Goal: Task Accomplishment & Management: Complete application form

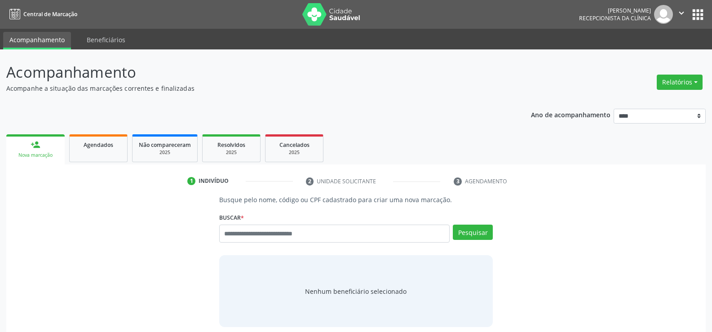
click at [259, 238] on input "text" at bounding box center [334, 234] width 230 height 18
type input "**********"
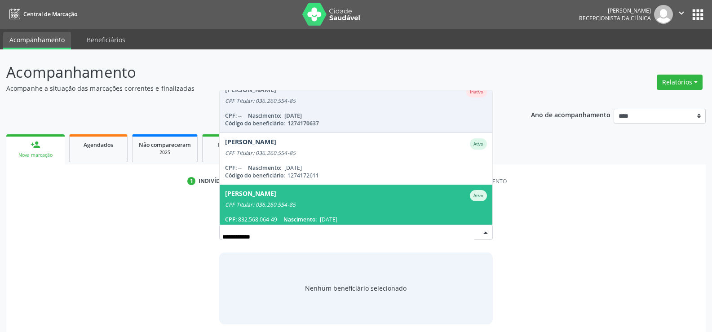
scroll to position [282, 0]
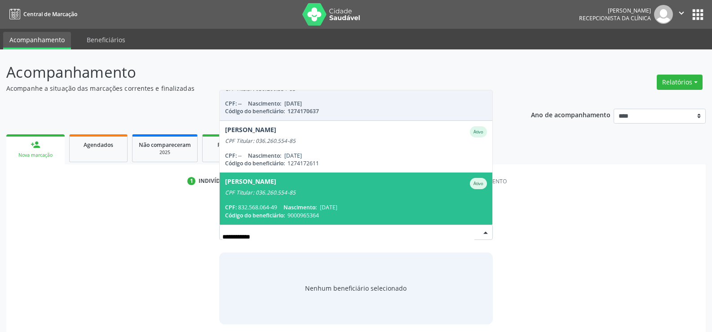
click at [276, 189] on div "Rodrigo Solda Pedrosa de Oliveira" at bounding box center [250, 183] width 51 height 11
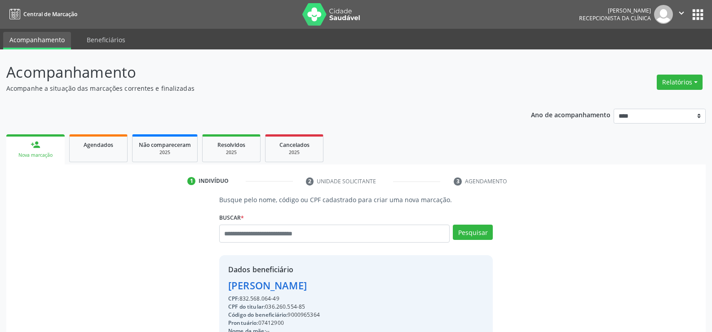
drag, startPoint x: 230, startPoint y: 285, endPoint x: 438, endPoint y: 293, distance: 209.0
click at [376, 307] on div "CPF do titular: 036.260.554-85" at bounding box center [320, 307] width 185 height 8
drag, startPoint x: 229, startPoint y: 285, endPoint x: 440, endPoint y: 286, distance: 210.6
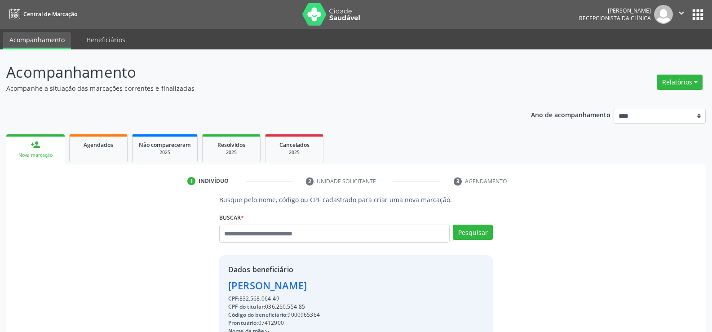
copy div "Rodrigo Solda Pedrosa de Oliveira"
click at [100, 147] on span "Agendados" at bounding box center [99, 145] width 30 height 8
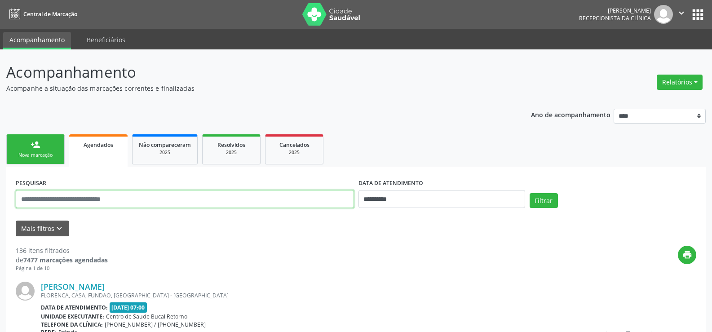
click at [79, 201] on input "text" at bounding box center [185, 199] width 338 height 18
paste input "**********"
type input "**********"
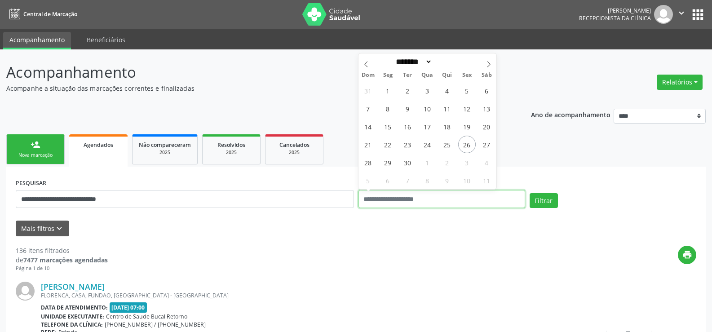
click at [530, 193] on button "Filtrar" at bounding box center [544, 200] width 28 height 15
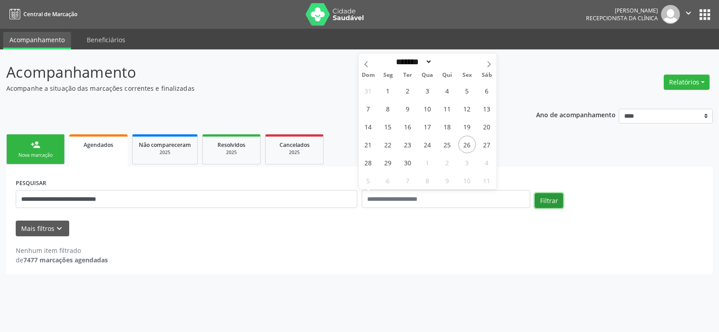
click at [551, 199] on button "Filtrar" at bounding box center [548, 200] width 28 height 15
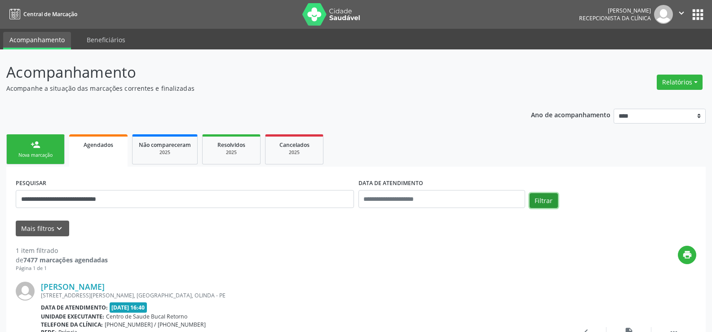
click at [551, 199] on button "Filtrar" at bounding box center [544, 200] width 28 height 15
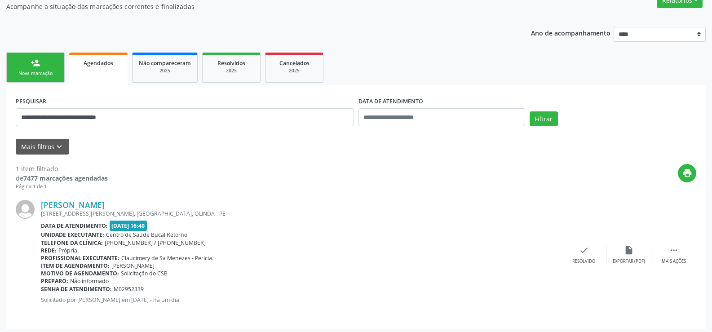
scroll to position [85, 0]
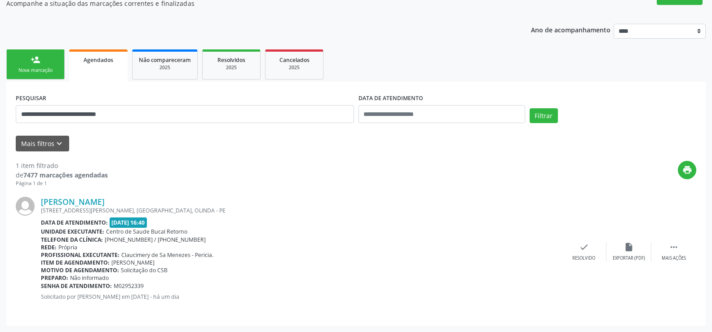
click at [40, 64] on div "person_add" at bounding box center [36, 60] width 10 height 10
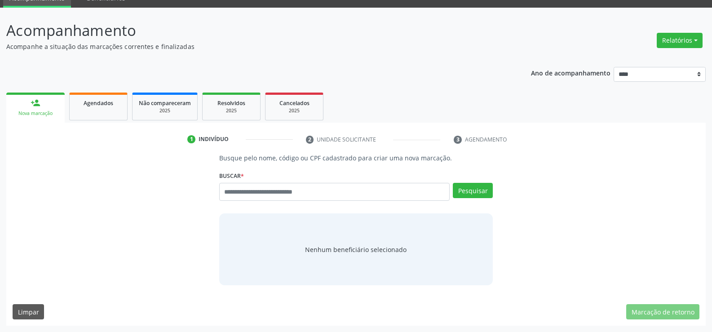
scroll to position [42, 0]
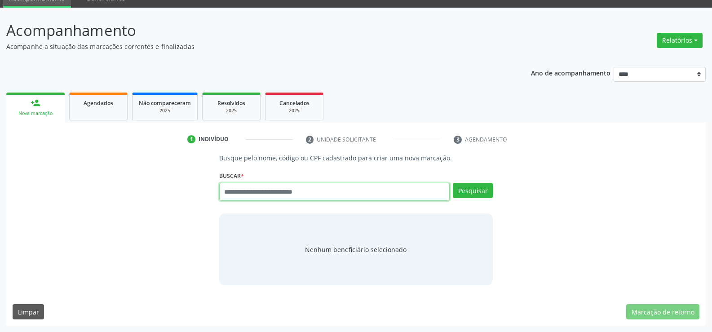
click at [299, 195] on input "text" at bounding box center [334, 192] width 230 height 18
paste input "**********"
type input "**********"
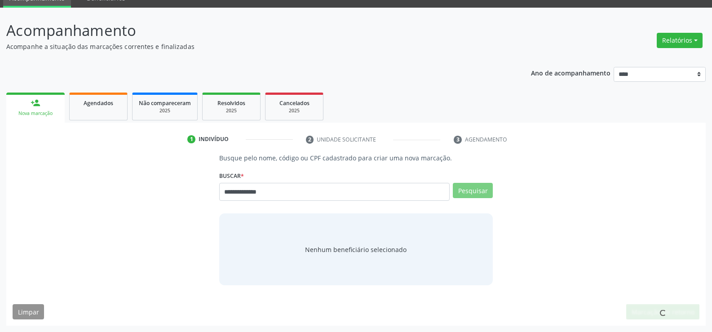
scroll to position [39, 0]
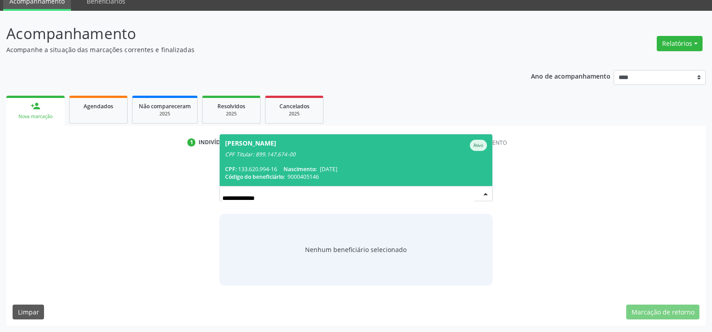
click at [323, 164] on span "Larissa Beatriz Saldanha de Oliveira Ativo CPF Titular: 899.147.674-00 CPF: 133…" at bounding box center [356, 160] width 273 height 52
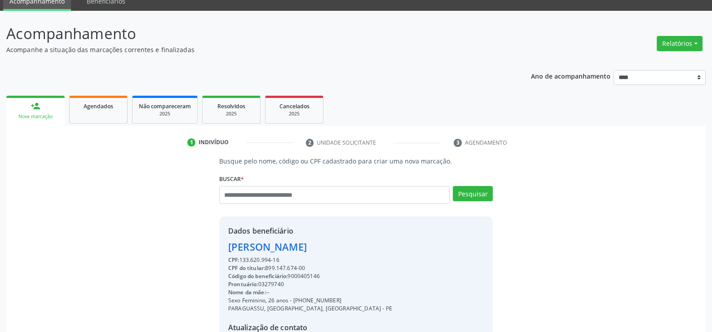
drag, startPoint x: 230, startPoint y: 248, endPoint x: 425, endPoint y: 246, distance: 194.5
click at [425, 246] on div "Dados beneficiário Larissa Beatriz Saldanha de Oliveira CPF: 133.620.994-16 CPF…" at bounding box center [356, 302] width 274 height 172
copy div "Larissa Beatriz Saldanha de Oliveira"
drag, startPoint x: 306, startPoint y: 302, endPoint x: 359, endPoint y: 303, distance: 53.0
click at [359, 303] on div "Sexo Feminino, 26 anos - (81) 99405-8684" at bounding box center [310, 300] width 164 height 8
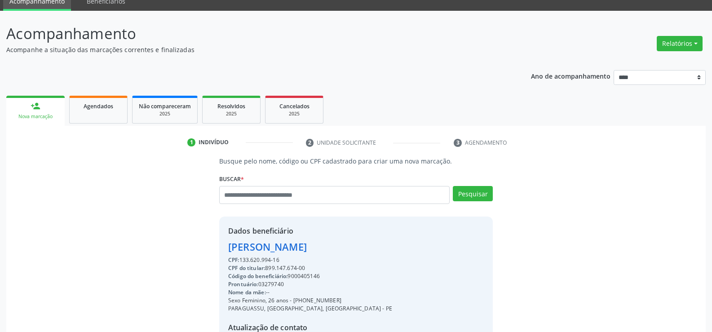
copy div "99405-8684"
click at [250, 196] on input "text" at bounding box center [334, 195] width 230 height 18
paste input "**********"
type input "**********"
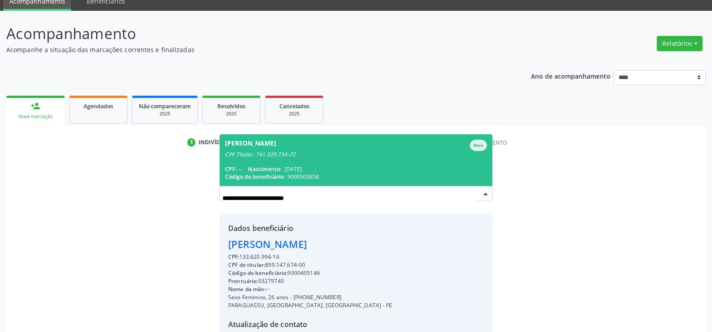
click at [244, 154] on div "CPF Titular: 741.929.734-72" at bounding box center [356, 154] width 262 height 7
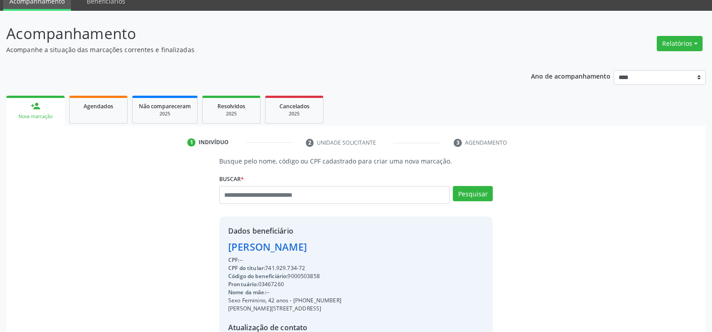
drag, startPoint x: 269, startPoint y: 267, endPoint x: 309, endPoint y: 267, distance: 40.0
click at [309, 267] on div "CPF do titular: 741.929.734-72" at bounding box center [284, 268] width 113 height 8
copy div "741.929.734-72"
click at [688, 49] on button "Relatórios" at bounding box center [680, 43] width 46 height 15
click at [639, 65] on link "Agendamentos" at bounding box center [654, 63] width 97 height 13
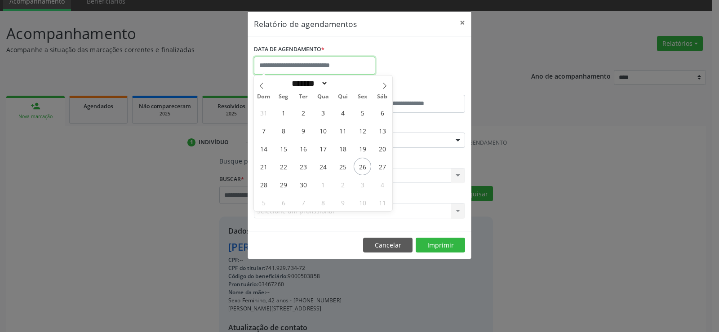
click at [289, 66] on input "text" at bounding box center [314, 66] width 121 height 18
click at [302, 187] on span "30" at bounding box center [303, 185] width 18 height 18
type input "**********"
click at [302, 187] on span "30" at bounding box center [303, 185] width 18 height 18
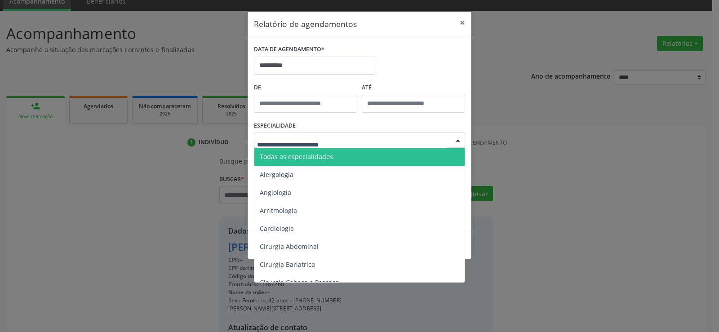
click at [306, 153] on span "Todas as especialidades" at bounding box center [296, 156] width 73 height 9
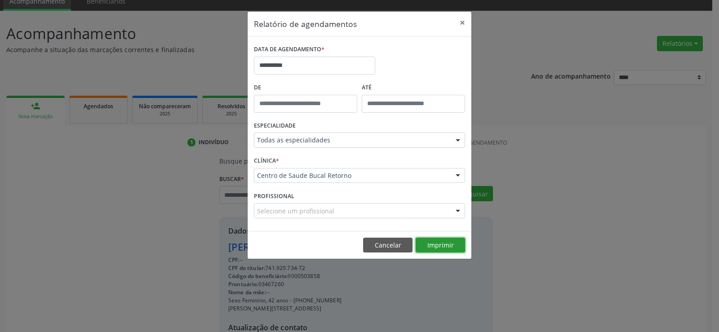
click at [437, 245] on button "Imprimir" at bounding box center [439, 245] width 49 height 15
click at [380, 251] on button "Cancelar" at bounding box center [387, 245] width 49 height 15
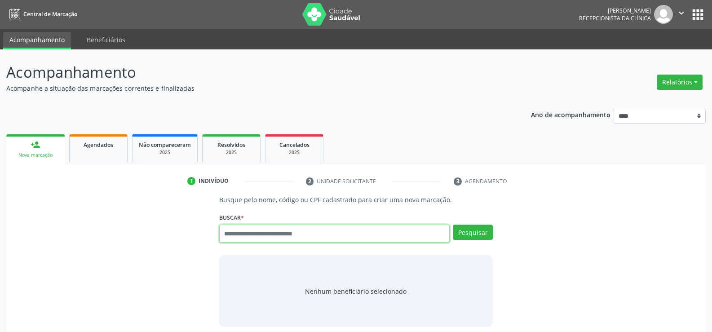
paste input "**********"
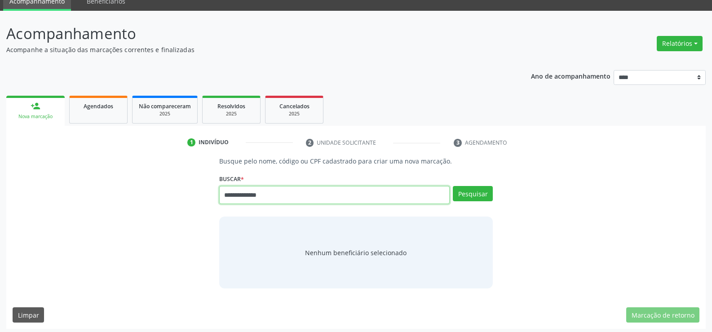
scroll to position [42, 0]
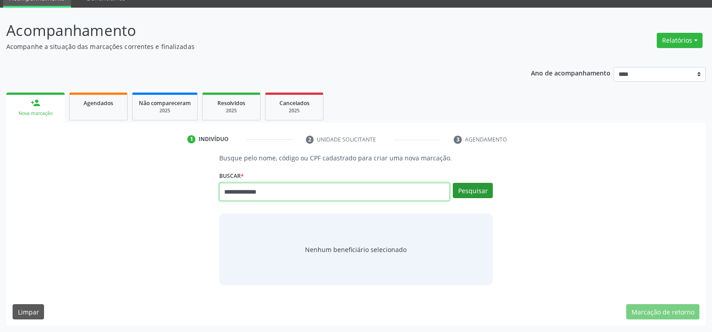
type input "**********"
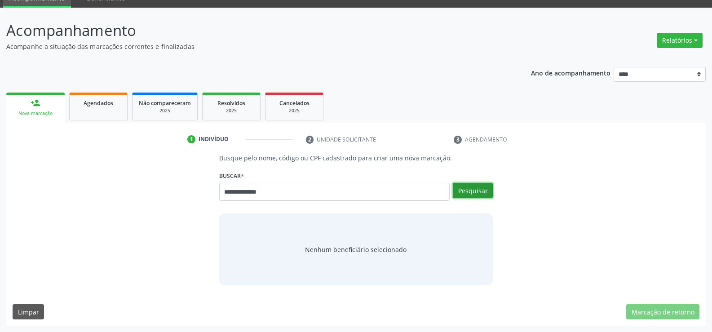
click at [472, 189] on button "Pesquisar" at bounding box center [473, 190] width 40 height 15
type input "**********"
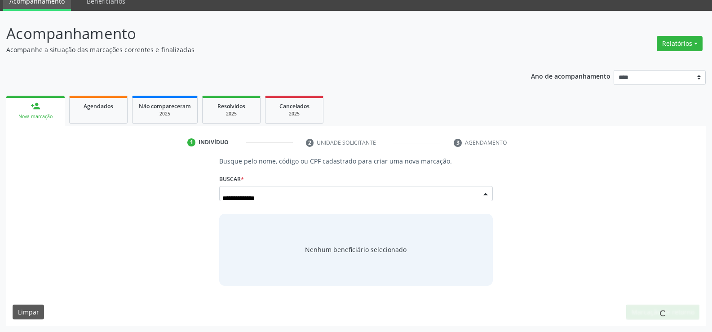
scroll to position [39, 0]
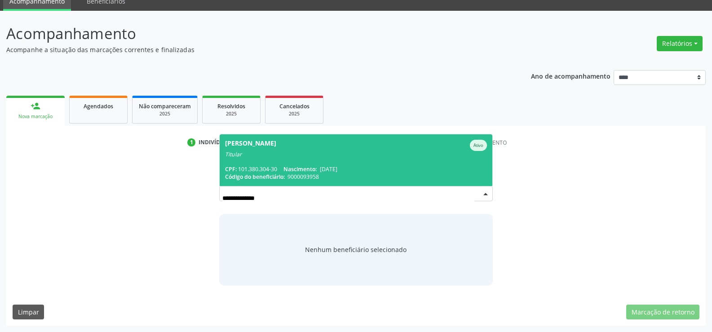
click at [375, 154] on div "Titular" at bounding box center [356, 154] width 262 height 7
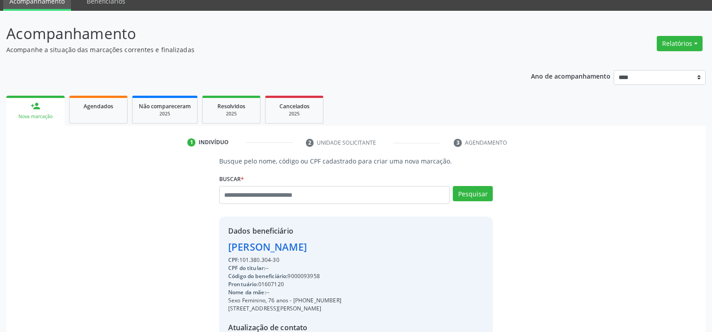
drag, startPoint x: 231, startPoint y: 248, endPoint x: 401, endPoint y: 247, distance: 170.2
click at [401, 247] on div "Dados beneficiário Zilma Ferreira de Barros Barreto CPF: 101.380.304-30 CPF do …" at bounding box center [356, 302] width 274 height 172
copy div "Zilma Ferreira de Barros Barreto"
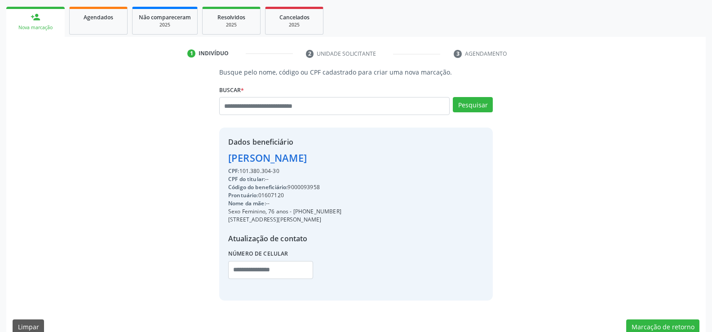
scroll to position [128, 0]
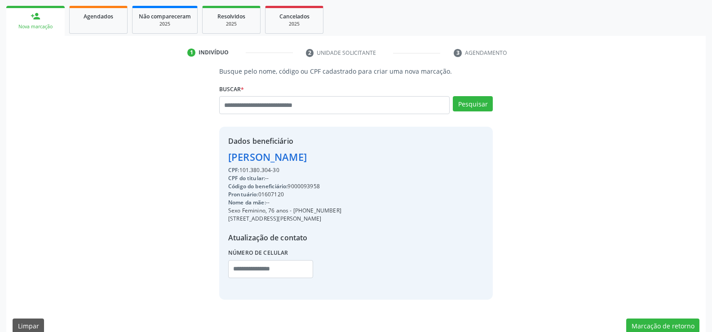
drag, startPoint x: 305, startPoint y: 212, endPoint x: 358, endPoint y: 208, distance: 53.2
click at [341, 208] on div "Sexo Feminino, 76 anos - (81) 98146-8335" at bounding box center [284, 211] width 113 height 8
copy div "98146-8335"
click at [264, 108] on input "text" at bounding box center [334, 105] width 230 height 18
click at [90, 15] on span "Agendados" at bounding box center [99, 17] width 30 height 8
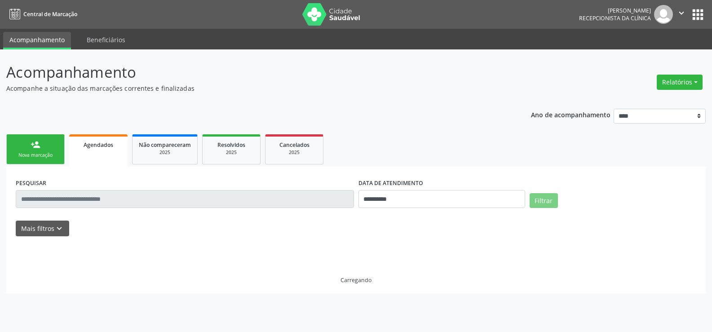
scroll to position [0, 0]
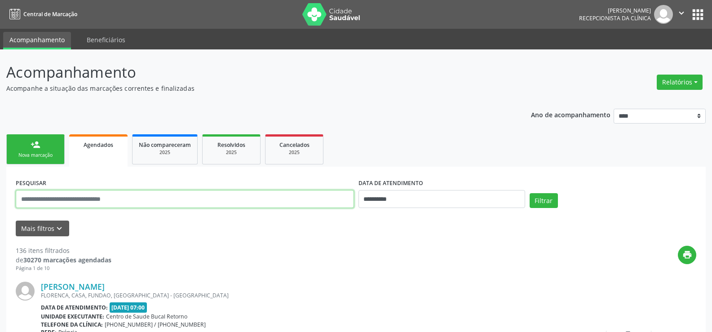
click at [72, 202] on input "text" at bounding box center [185, 199] width 338 height 18
paste input "**********"
type input "**********"
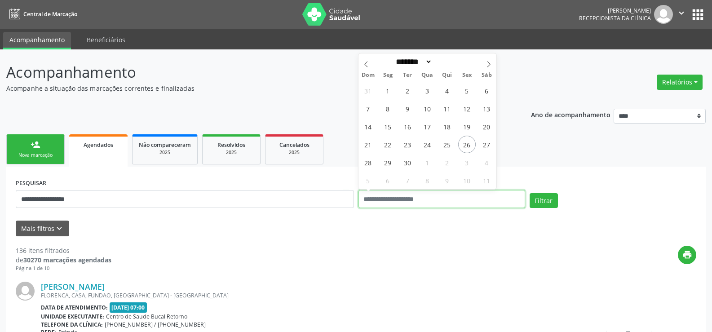
click at [530, 193] on button "Filtrar" at bounding box center [544, 200] width 28 height 15
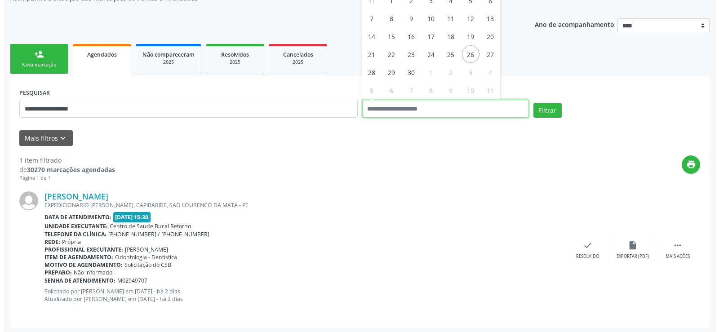
scroll to position [93, 0]
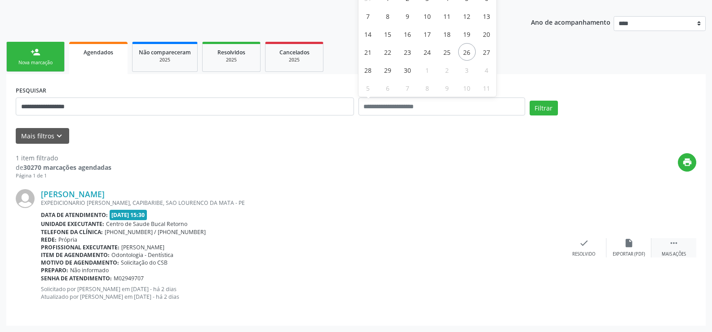
click at [676, 254] on div "Mais ações" at bounding box center [674, 254] width 24 height 6
click at [580, 252] on div "Cancelar" at bounding box center [583, 254] width 21 height 6
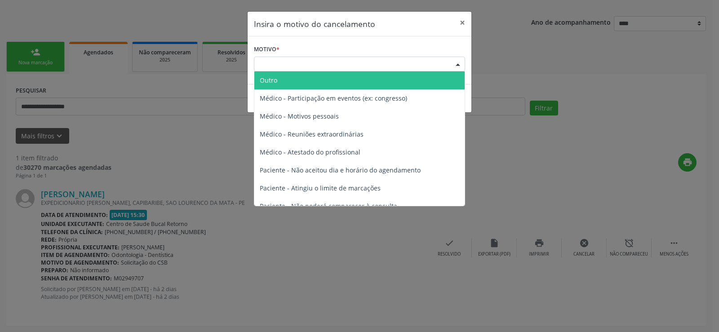
click at [392, 62] on div "Escolha o motivo" at bounding box center [359, 64] width 211 height 15
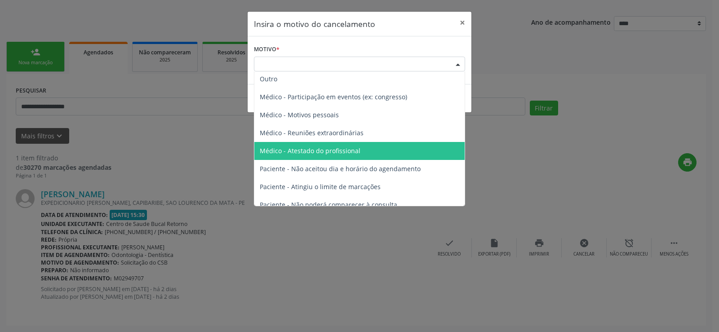
scroll to position [0, 0]
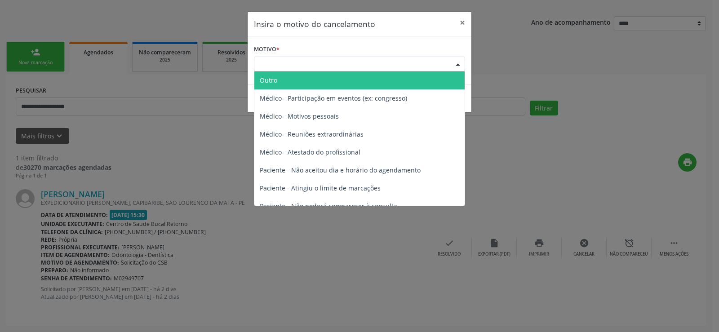
click at [331, 78] on span "Outro" at bounding box center [359, 80] width 210 height 18
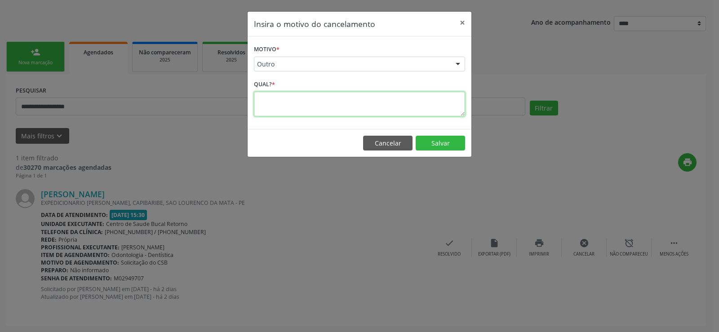
click at [300, 108] on textarea at bounding box center [359, 104] width 211 height 25
type textarea "**********"
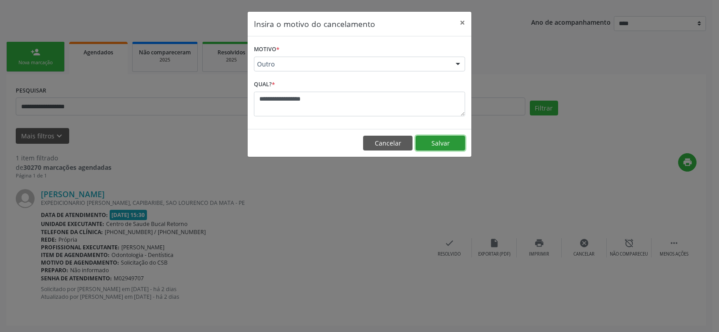
click at [436, 138] on button "Salvar" at bounding box center [439, 143] width 49 height 15
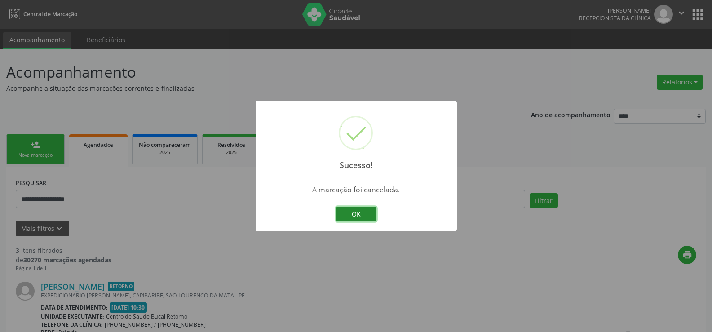
click at [360, 214] on button "OK" at bounding box center [356, 214] width 40 height 15
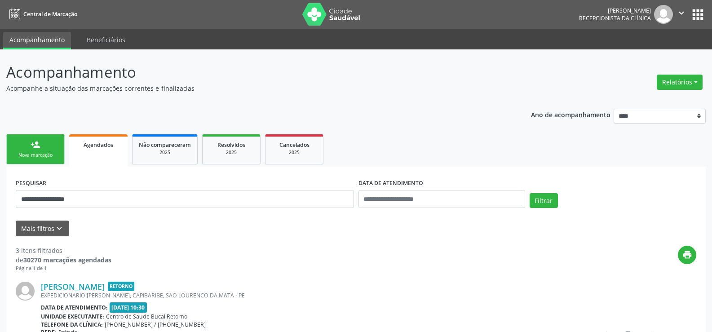
click at [43, 151] on link "person_add Nova marcação" at bounding box center [35, 149] width 58 height 30
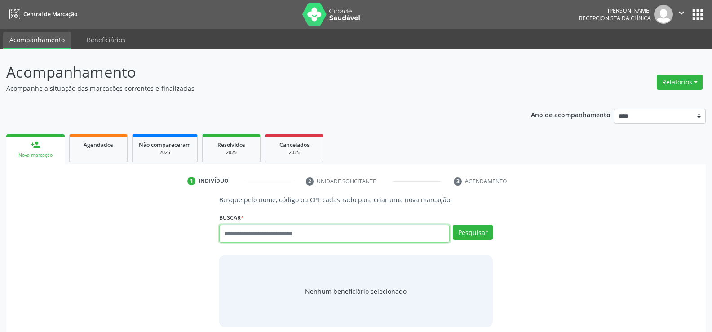
click at [281, 233] on input "text" at bounding box center [334, 234] width 230 height 18
type input "**********"
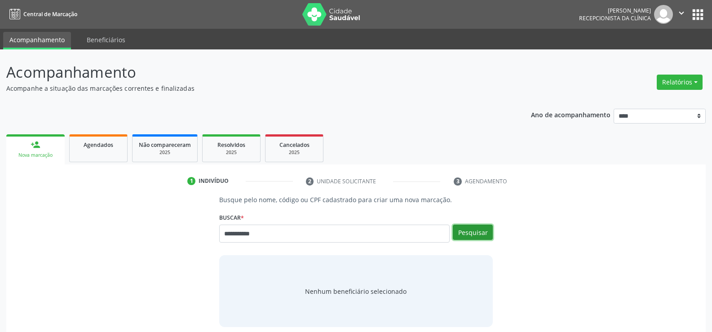
click at [479, 237] on button "Pesquisar" at bounding box center [473, 232] width 40 height 15
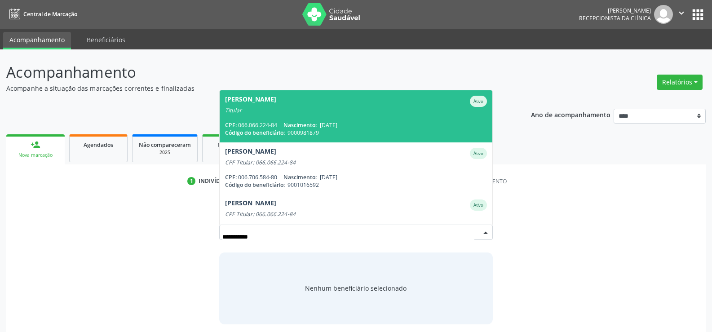
click at [327, 124] on span "23/11/1987" at bounding box center [329, 125] width 18 height 8
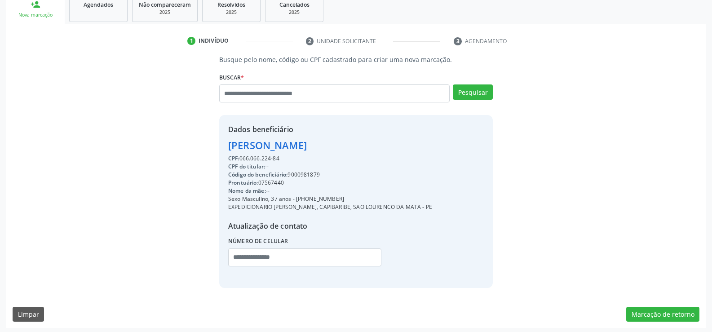
scroll to position [142, 0]
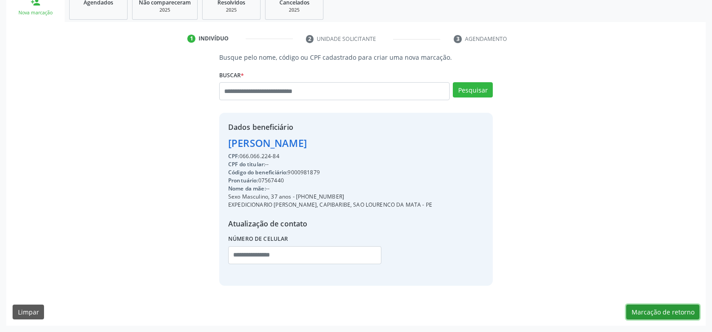
click at [677, 310] on button "Marcação de retorno" at bounding box center [662, 312] width 73 height 15
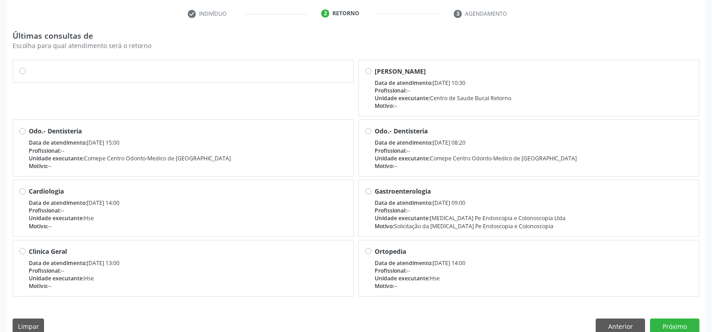
scroll to position [182, 0]
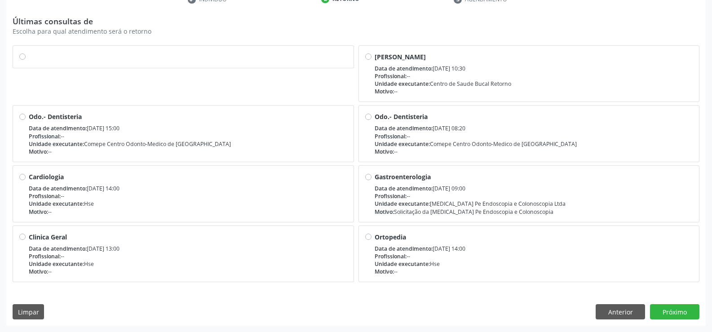
click at [29, 52] on label at bounding box center [188, 52] width 318 height 0
click at [684, 307] on button "Próximo" at bounding box center [674, 311] width 49 height 15
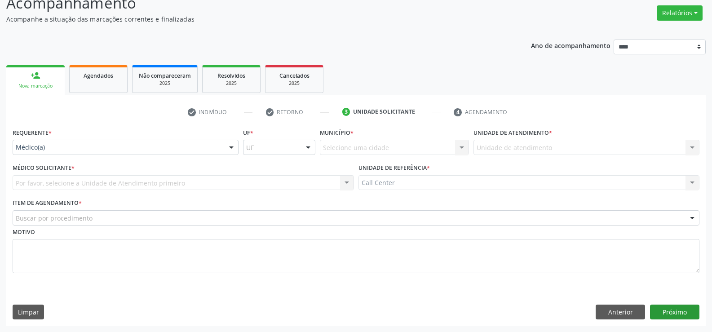
scroll to position [69, 0]
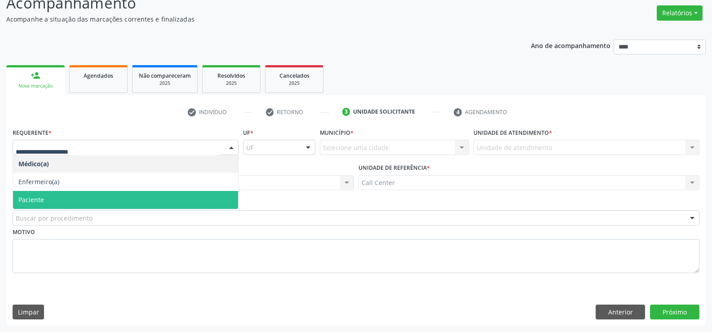
click at [66, 196] on span "Paciente" at bounding box center [125, 200] width 225 height 18
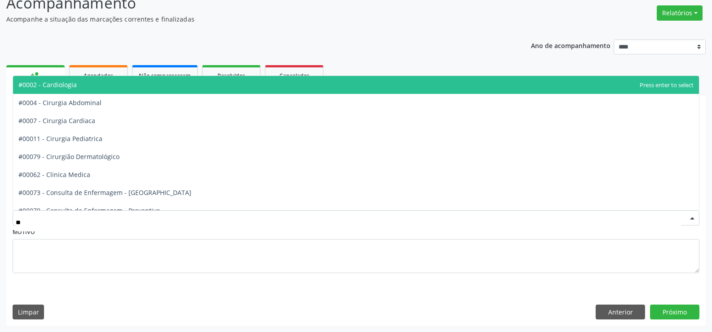
type input "***"
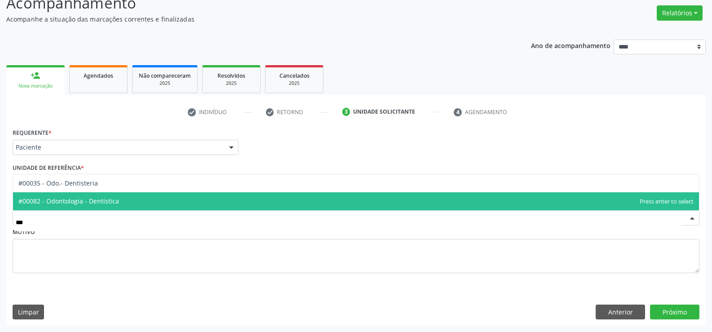
click at [110, 205] on span "#00082 - Odontologia - Dentística" at bounding box center [356, 201] width 686 height 18
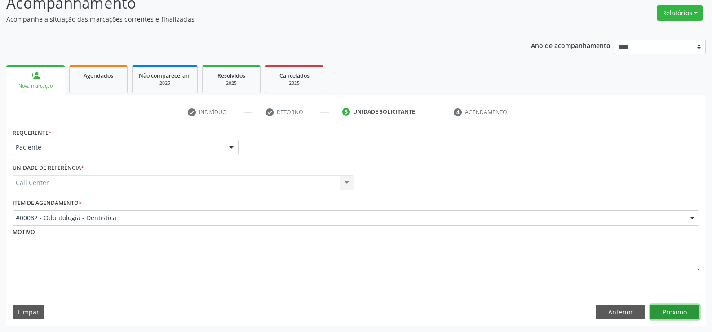
click at [671, 311] on button "Próximo" at bounding box center [674, 312] width 49 height 15
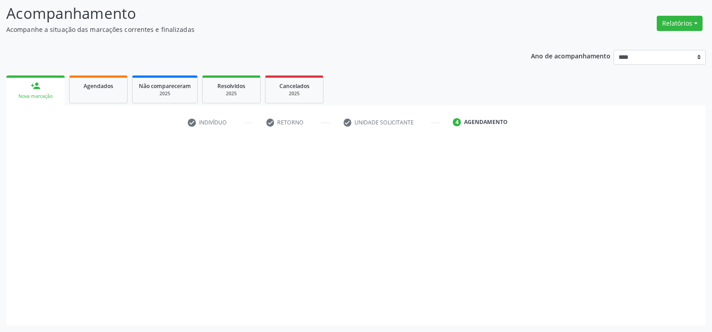
scroll to position [59, 0]
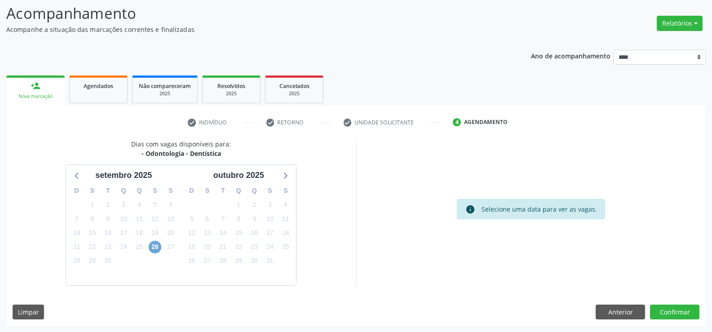
click at [157, 247] on span "26" at bounding box center [155, 247] width 13 height 13
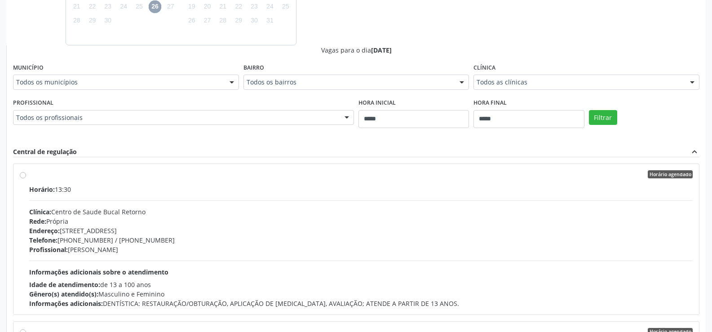
scroll to position [283, 0]
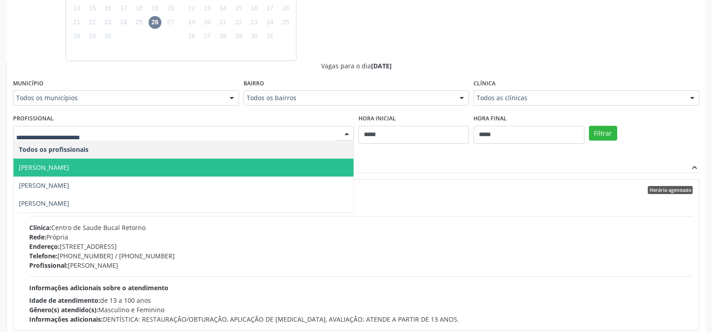
click at [102, 169] on span "Beatriz Batista da Silva" at bounding box center [183, 168] width 340 height 18
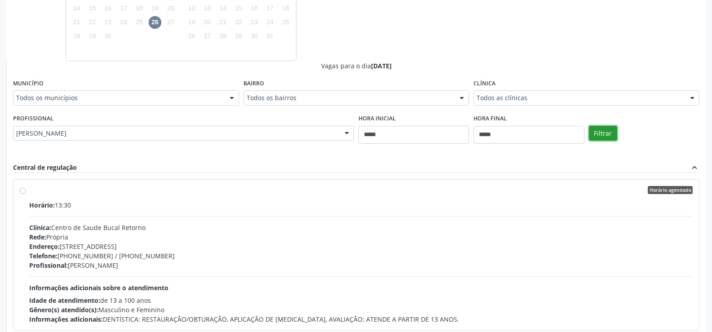
click at [609, 135] on button "Filtrar" at bounding box center [603, 133] width 28 height 15
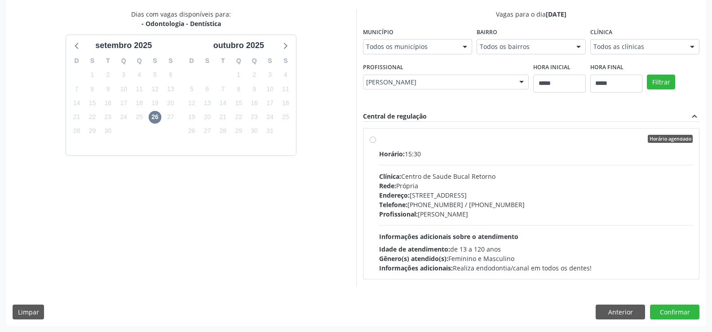
click at [379, 141] on label "Horário agendado Horário: 15:30 Clínica: Centro de Saude Bucal Retorno Rede: Pr…" at bounding box center [536, 204] width 314 height 138
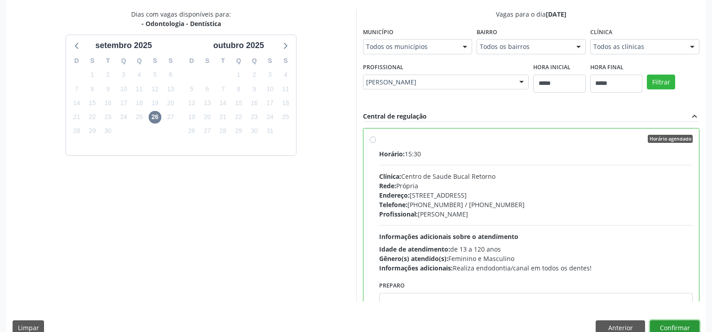
click at [686, 323] on button "Confirmar" at bounding box center [674, 327] width 49 height 15
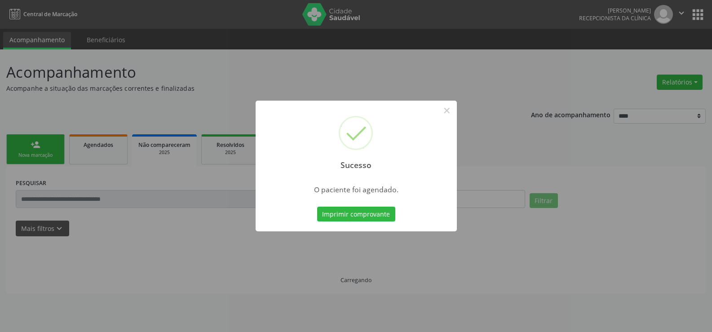
scroll to position [0, 0]
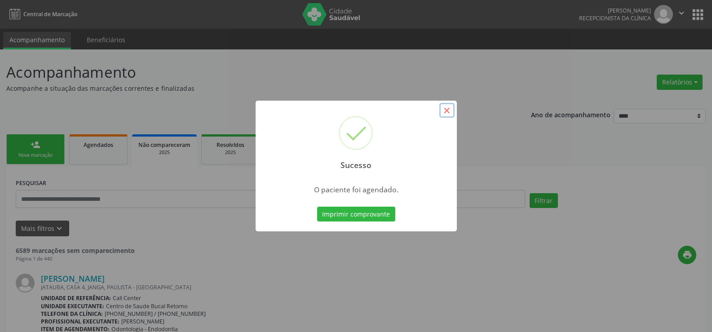
click at [448, 111] on button "×" at bounding box center [446, 110] width 15 height 15
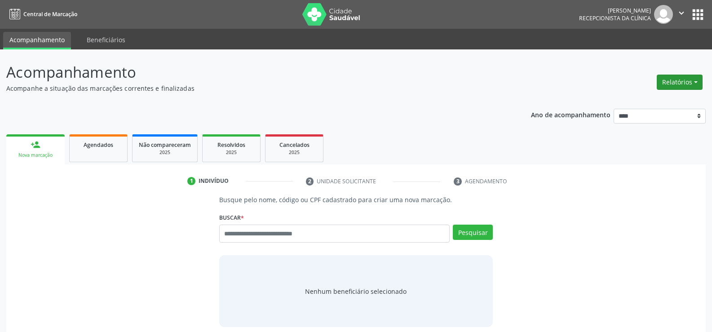
click at [674, 78] on button "Relatórios" at bounding box center [680, 82] width 46 height 15
click at [647, 99] on link "Agendamentos" at bounding box center [654, 101] width 97 height 13
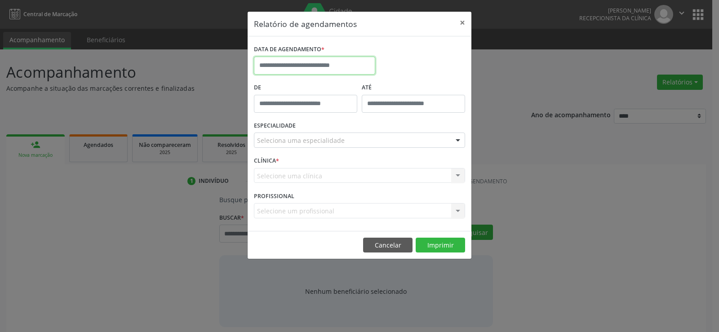
click at [308, 62] on input "text" at bounding box center [314, 66] width 121 height 18
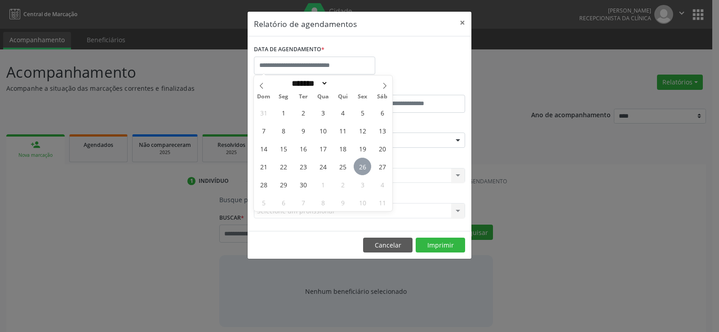
click at [359, 166] on span "26" at bounding box center [362, 167] width 18 height 18
type input "**********"
click at [359, 166] on span "26" at bounding box center [362, 167] width 18 height 18
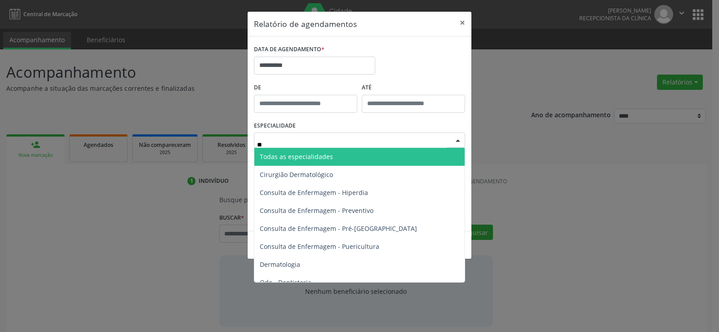
type input "***"
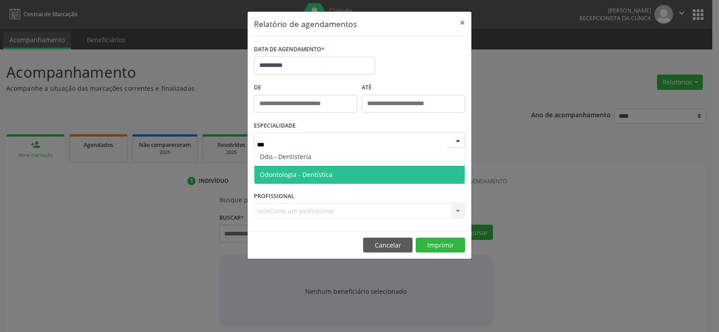
click at [325, 171] on span "Odontologia - Dentística" at bounding box center [296, 174] width 73 height 9
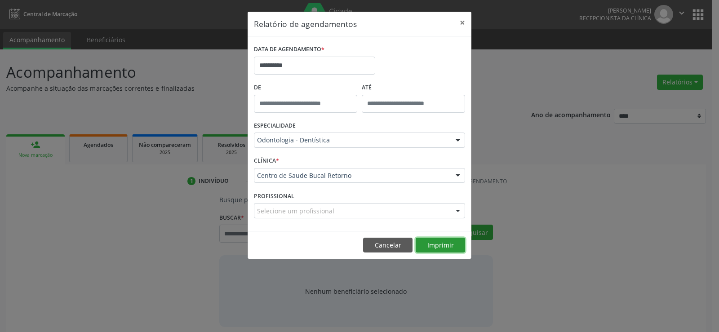
click at [445, 248] on button "Imprimir" at bounding box center [439, 245] width 49 height 15
click at [460, 21] on button "×" at bounding box center [462, 23] width 18 height 22
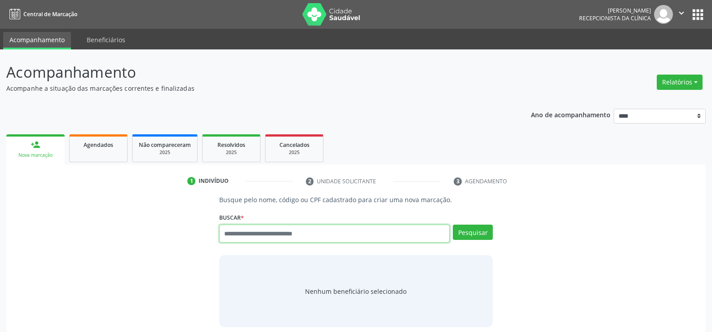
click at [296, 238] on input "text" at bounding box center [334, 234] width 230 height 18
type input "**********"
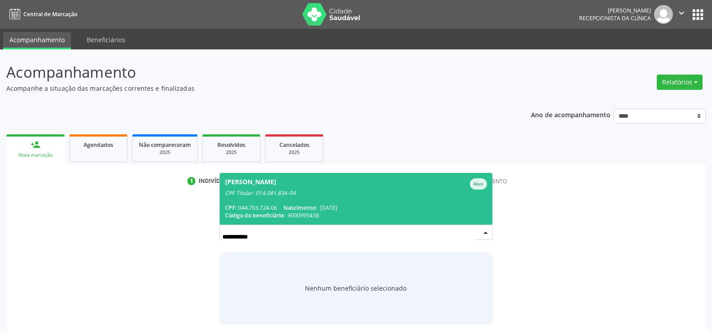
click at [276, 184] on div "Wagner da Cunha Ferreira" at bounding box center [250, 183] width 51 height 11
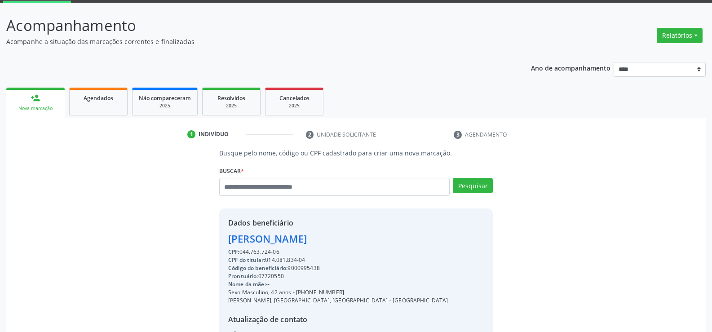
scroll to position [90, 0]
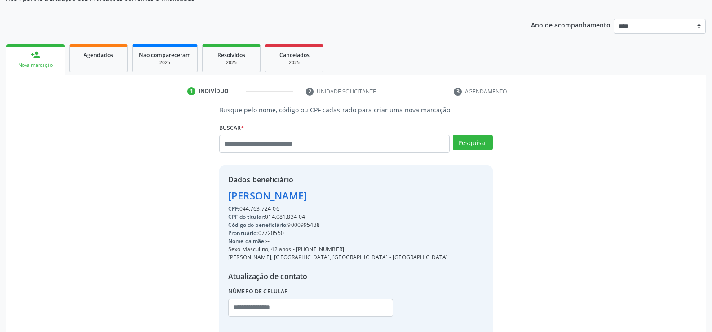
drag, startPoint x: 229, startPoint y: 194, endPoint x: 298, endPoint y: 207, distance: 70.3
click at [298, 207] on div "Dados beneficiário Wagner da Cunha Ferreira CPF: 044.763.724-06 CPF do titular:…" at bounding box center [338, 251] width 220 height 155
copy div "Wagner da Cunha Ferreira CPF: 044.763.724-06"
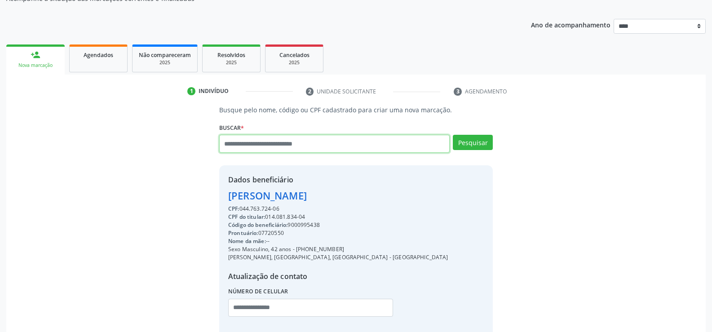
click at [316, 145] on input "text" at bounding box center [334, 144] width 230 height 18
type input "**********"
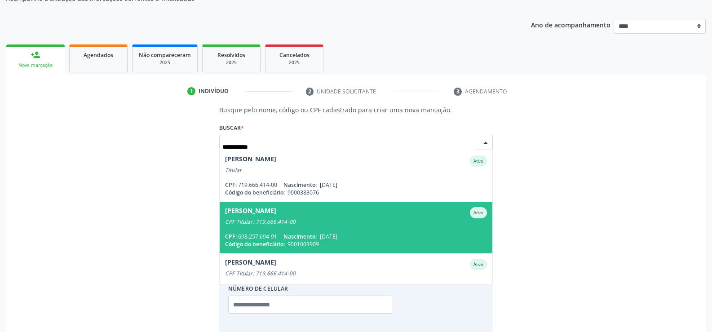
click at [282, 226] on span "Antonio de Andrade Ralph Filho Ativo CPF Titular: 719.666.414-00 CPF: 698.257.6…" at bounding box center [356, 228] width 273 height 52
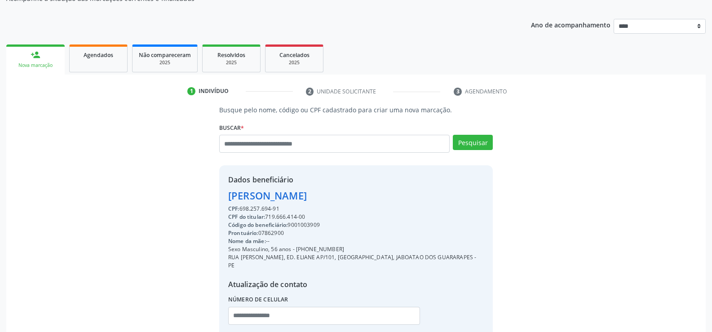
drag, startPoint x: 227, startPoint y: 192, endPoint x: 437, endPoint y: 198, distance: 210.3
click at [437, 198] on div "Dados beneficiário Antonio de Andrade Ralph Filho CPF: 698.257.694-91 CPF do ti…" at bounding box center [356, 255] width 274 height 181
copy div "Antonio de Andrade Ralph Filho"
click at [95, 56] on span "Agendados" at bounding box center [99, 55] width 30 height 8
select select "*"
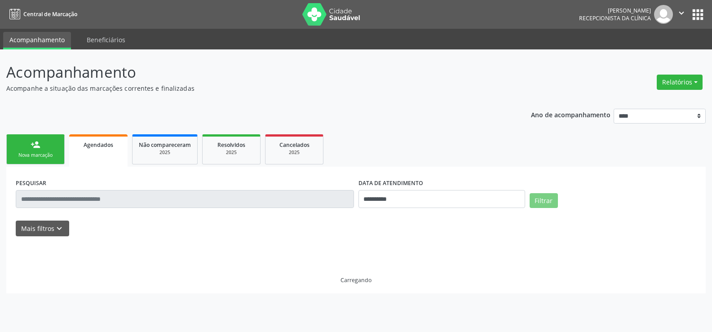
scroll to position [0, 0]
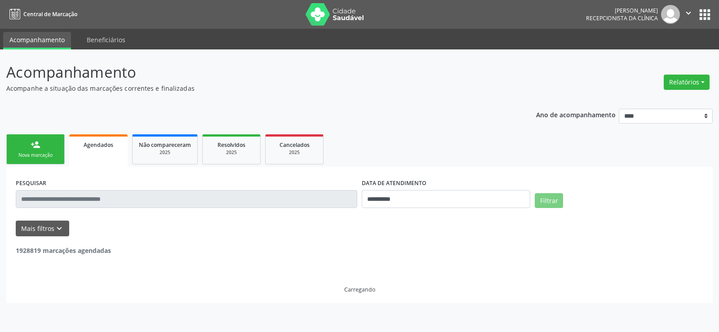
click at [88, 199] on input "text" at bounding box center [186, 199] width 341 height 18
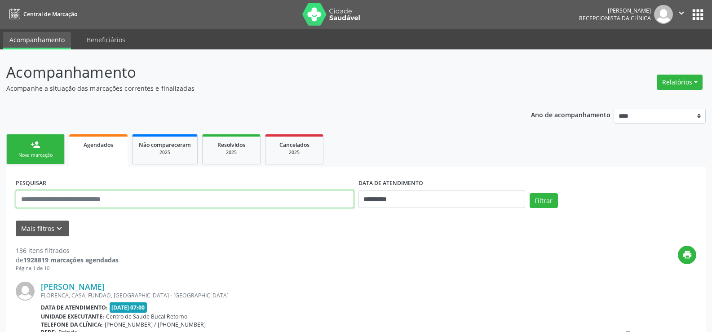
click at [87, 199] on input "text" at bounding box center [185, 199] width 338 height 18
paste input "**********"
type input "**********"
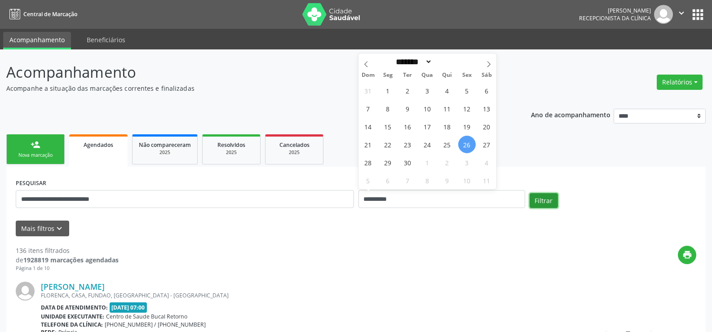
select select "*"
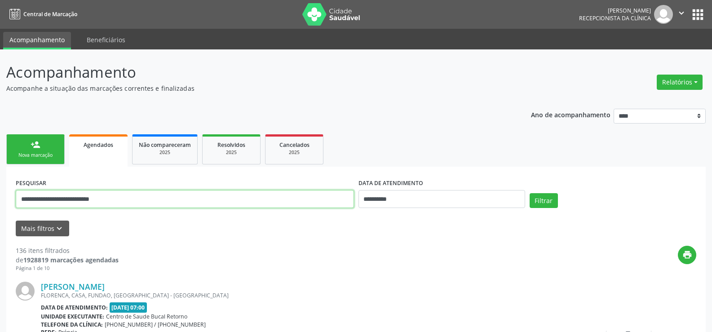
click at [127, 197] on input "**********" at bounding box center [185, 199] width 338 height 18
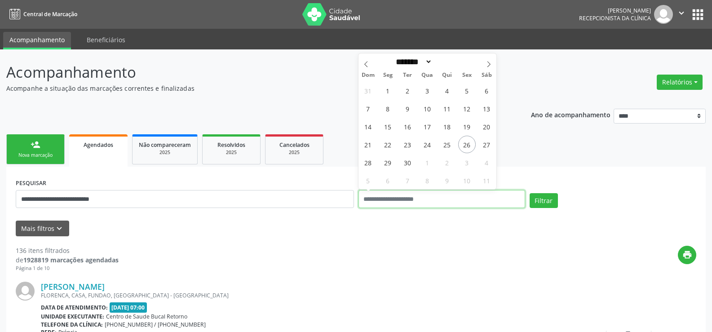
click at [530, 193] on button "Filtrar" at bounding box center [544, 200] width 28 height 15
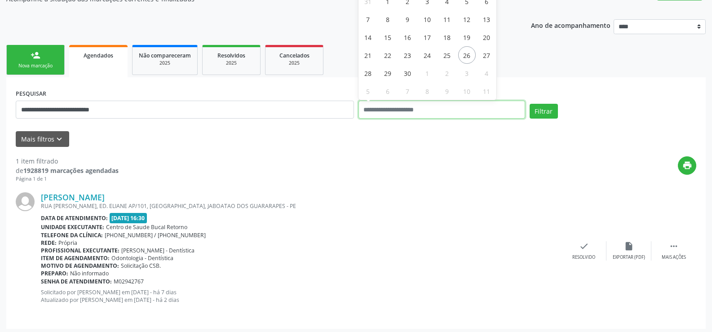
scroll to position [93, 0]
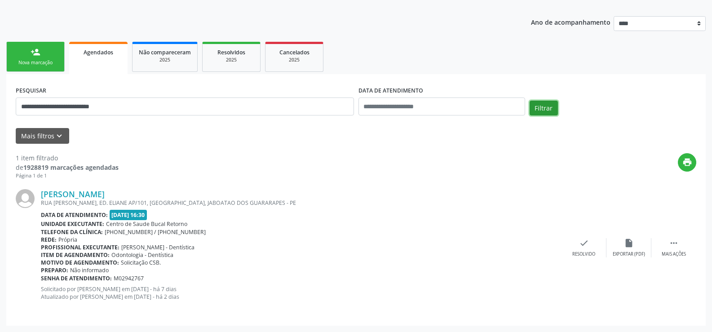
click at [540, 111] on button "Filtrar" at bounding box center [544, 108] width 28 height 15
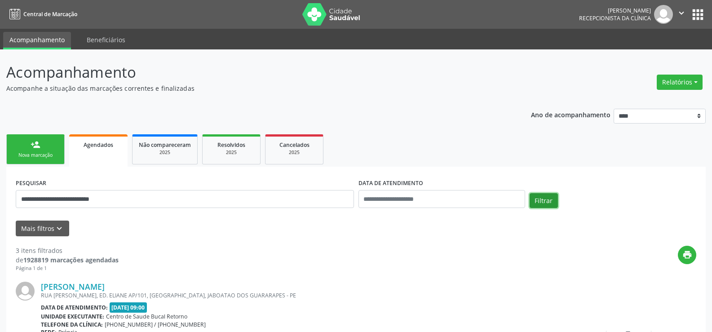
click at [549, 198] on button "Filtrar" at bounding box center [544, 200] width 28 height 15
click at [47, 143] on link "person_add Nova marcação" at bounding box center [35, 149] width 58 height 30
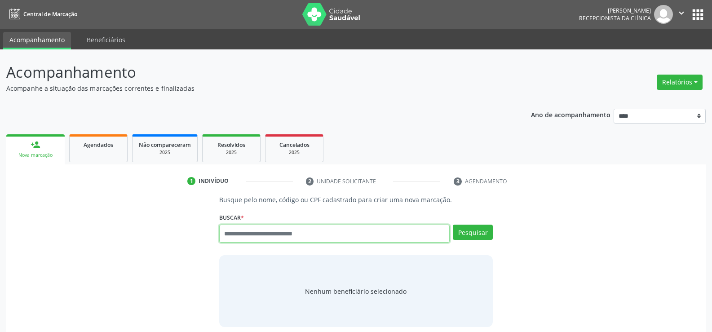
click at [259, 238] on input "text" at bounding box center [334, 234] width 230 height 18
paste input "**********"
type input "**********"
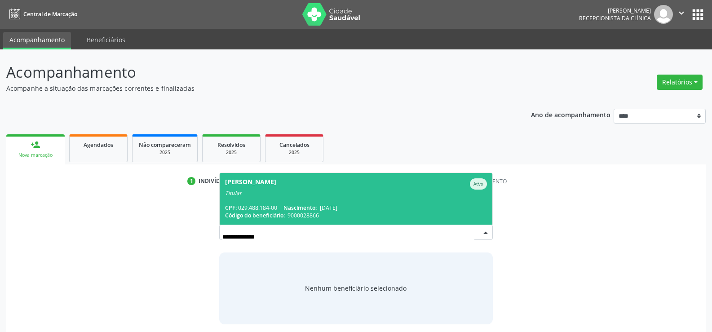
click at [288, 197] on span "Raimundo Teles de Meneses Neto Ativo Titular CPF: 029.488.184-00 Nascimento: 07…" at bounding box center [356, 199] width 273 height 52
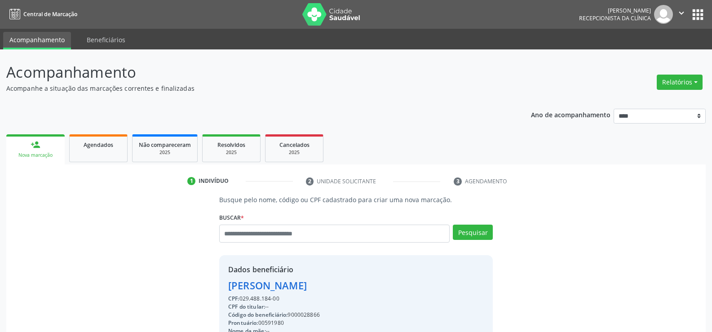
drag, startPoint x: 230, startPoint y: 286, endPoint x: 407, endPoint y: 285, distance: 177.4
copy div "Raimundo Teles de Meneses Neto"
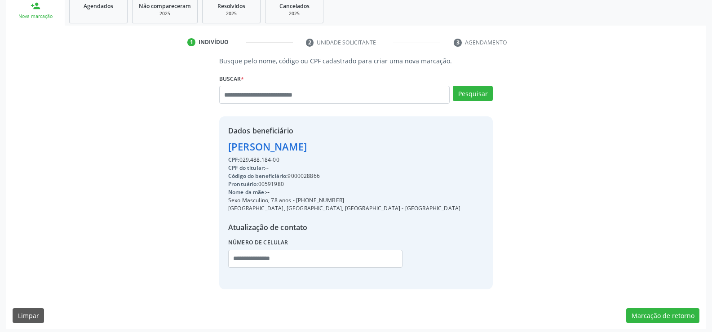
scroll to position [142, 0]
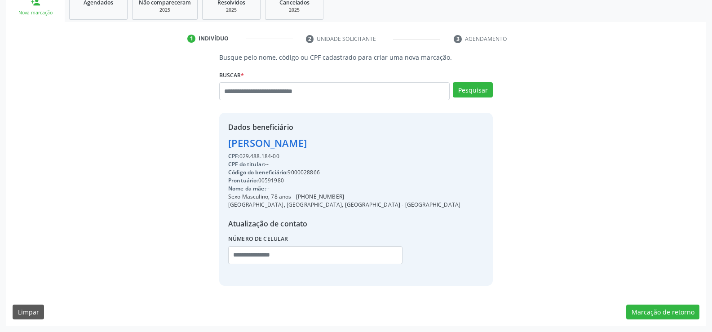
drag, startPoint x: 307, startPoint y: 196, endPoint x: 369, endPoint y: 197, distance: 61.5
click at [369, 197] on div "Sexo Masculino, 78 anos - (81) 99620-6528" at bounding box center [344, 197] width 232 height 8
copy div "99620-6528"
click at [285, 96] on input "text" at bounding box center [334, 91] width 230 height 18
paste input "**********"
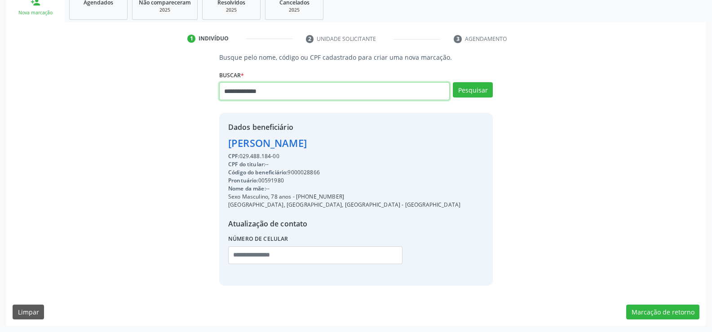
type input "**********"
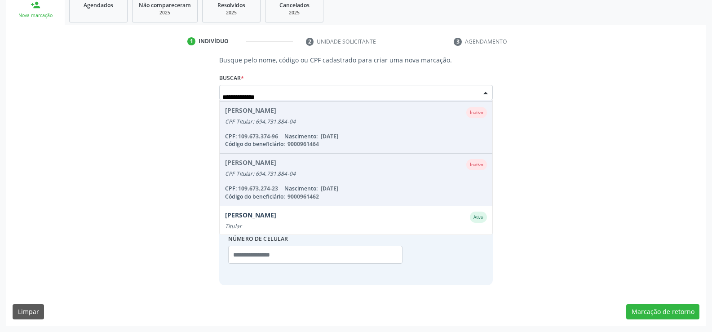
scroll to position [74, 0]
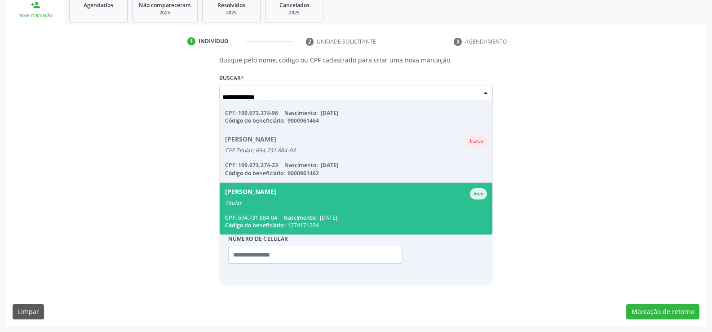
click at [378, 213] on span "Roseli Justino de Lyra Ativo Titular CPF: 694.731.884-04 Nascimento: 22/08/1966…" at bounding box center [356, 209] width 273 height 52
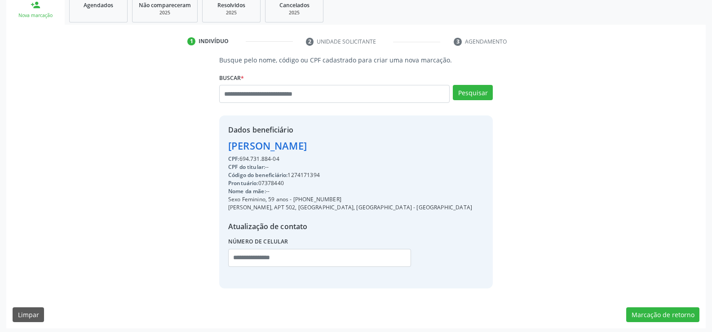
drag, startPoint x: 228, startPoint y: 145, endPoint x: 366, endPoint y: 145, distance: 137.4
click at [366, 145] on div "Roseli Justino de Lyra" at bounding box center [350, 145] width 244 height 15
copy div "Roseli Justino de Lyra"
click at [252, 94] on input "text" at bounding box center [334, 94] width 230 height 18
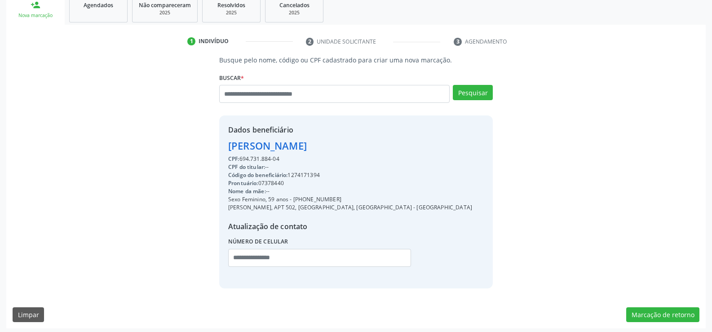
drag, startPoint x: 305, startPoint y: 200, endPoint x: 361, endPoint y: 196, distance: 55.9
click at [361, 196] on div "Sexo Feminino, 59 anos - (81) 99182-0790" at bounding box center [350, 199] width 244 height 8
copy div "99182-0790"
click at [261, 96] on input "text" at bounding box center [334, 94] width 230 height 18
paste input "**********"
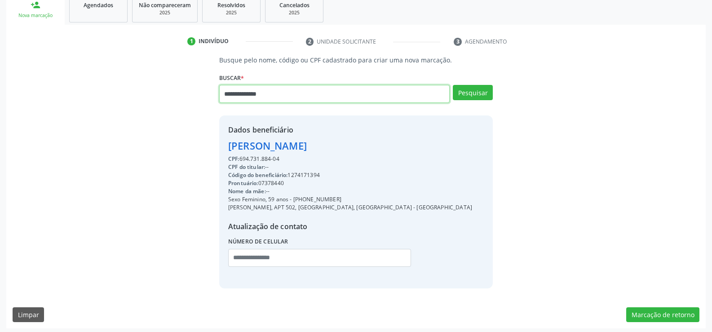
type input "**********"
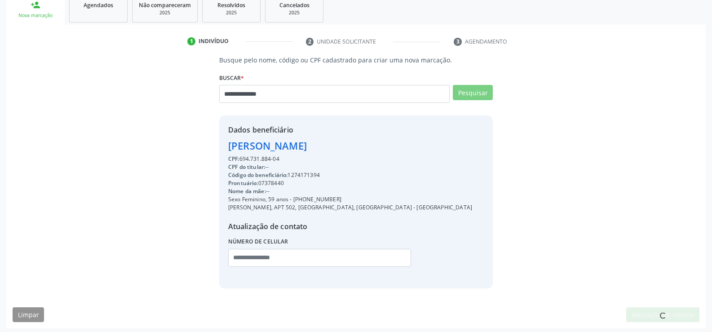
scroll to position [0, 0]
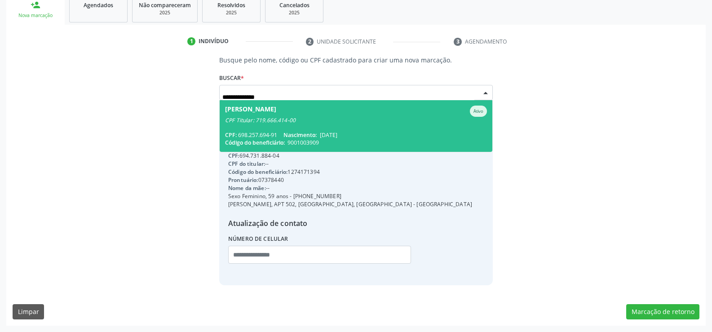
click at [366, 122] on div "CPF Titular: 719.666.414-00" at bounding box center [356, 120] width 262 height 7
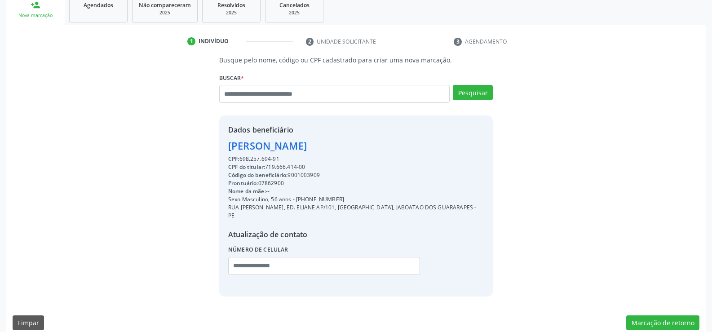
drag, startPoint x: 231, startPoint y: 146, endPoint x: 425, endPoint y: 143, distance: 193.6
click at [425, 143] on div "Antonio de Andrade Ralph Filho" at bounding box center [356, 145] width 256 height 15
copy div "Antonio de Andrade Ralph Filho"
drag, startPoint x: 308, startPoint y: 201, endPoint x: 365, endPoint y: 199, distance: 56.6
click at [365, 199] on div "Sexo Masculino, 56 anos - (81) 98743-3286" at bounding box center [356, 199] width 256 height 8
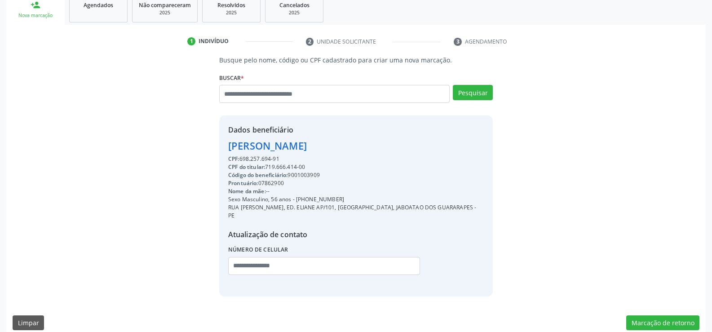
copy div "98743-3286"
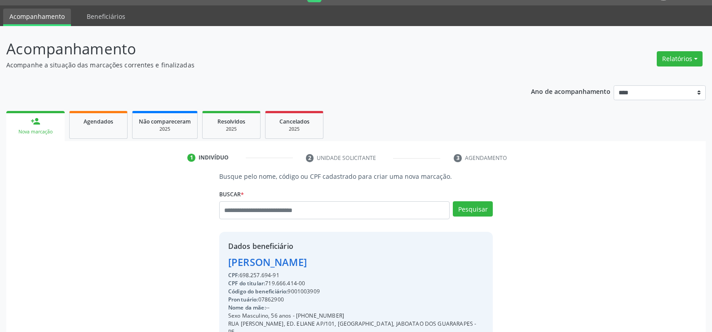
scroll to position [5, 0]
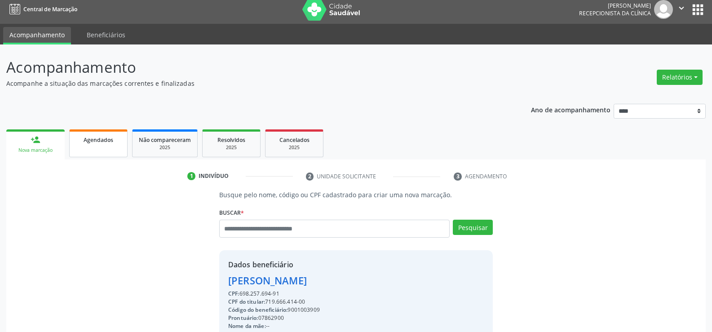
click at [110, 143] on span "Agendados" at bounding box center [99, 140] width 30 height 8
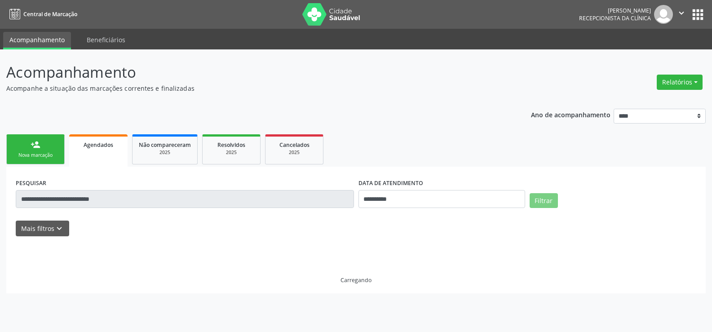
scroll to position [0, 0]
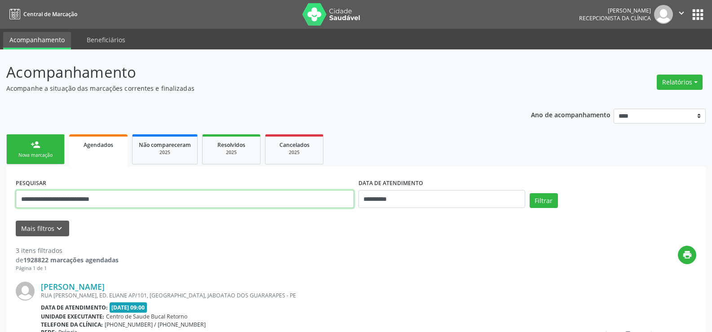
click at [64, 200] on input "**********" at bounding box center [185, 199] width 338 height 18
drag, startPoint x: 22, startPoint y: 201, endPoint x: 172, endPoint y: 204, distance: 149.2
click at [172, 204] on input "**********" at bounding box center [185, 199] width 338 height 18
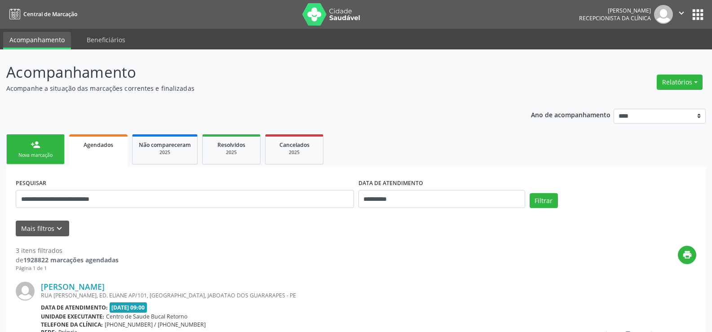
click at [48, 142] on link "person_add Nova marcação" at bounding box center [35, 149] width 58 height 30
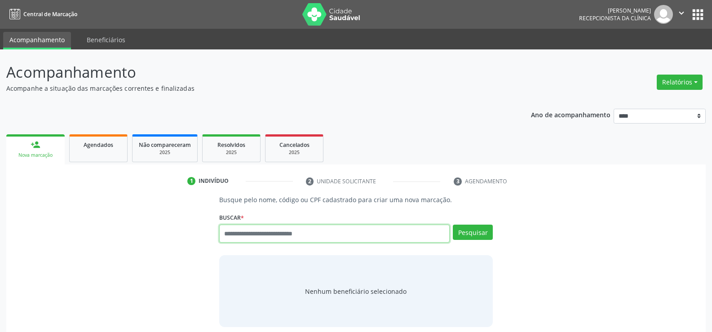
click at [272, 232] on input "text" at bounding box center [334, 234] width 230 height 18
type input "**********"
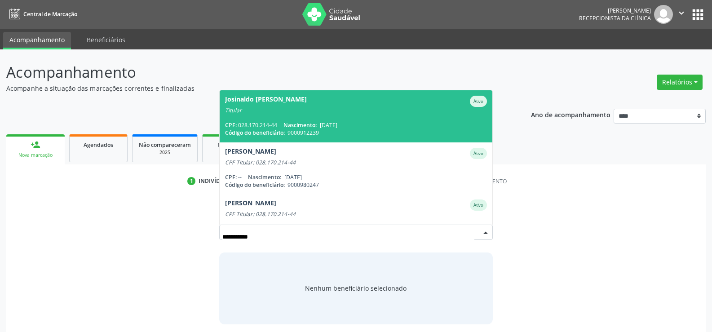
click at [300, 119] on span "Josinaldo Nunes de Araujo Ativo Titular CPF: 028.170.214-44 Nascimento: 05/03/1…" at bounding box center [356, 116] width 273 height 52
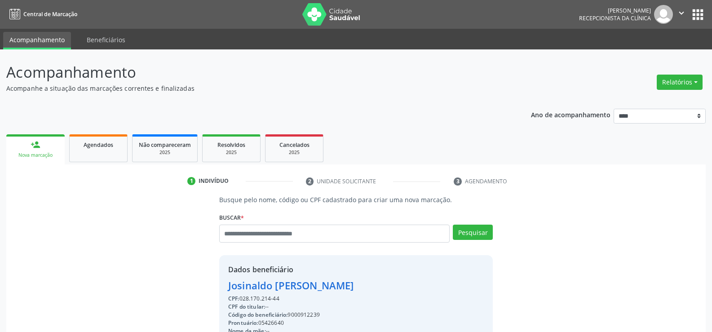
drag, startPoint x: 225, startPoint y: 287, endPoint x: 385, endPoint y: 292, distance: 159.5
copy div "Josinaldo Nunes de Araujo"
click at [106, 141] on span "Agendados" at bounding box center [99, 145] width 30 height 8
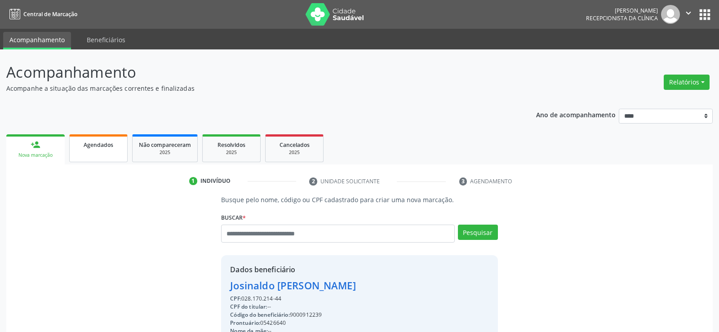
select select "*"
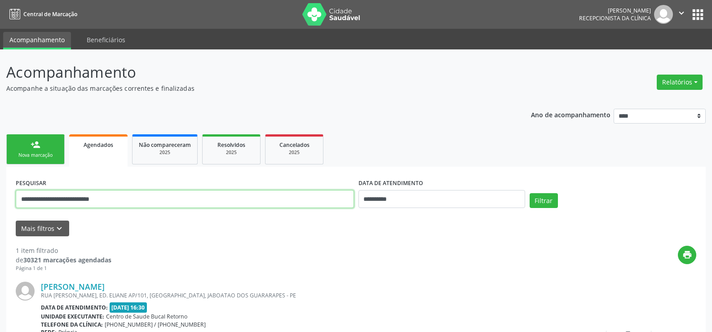
click at [80, 197] on input "**********" at bounding box center [185, 199] width 338 height 18
paste input "text"
type input "**********"
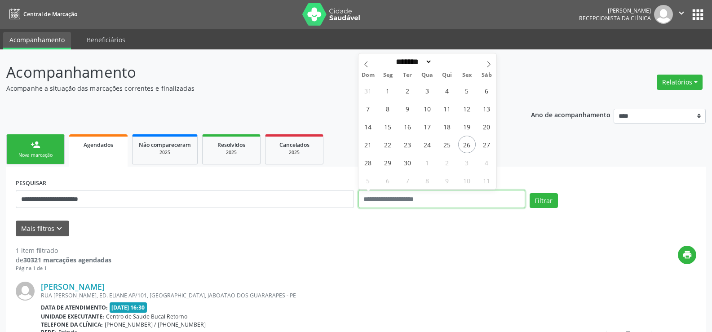
click at [530, 193] on button "Filtrar" at bounding box center [544, 200] width 28 height 15
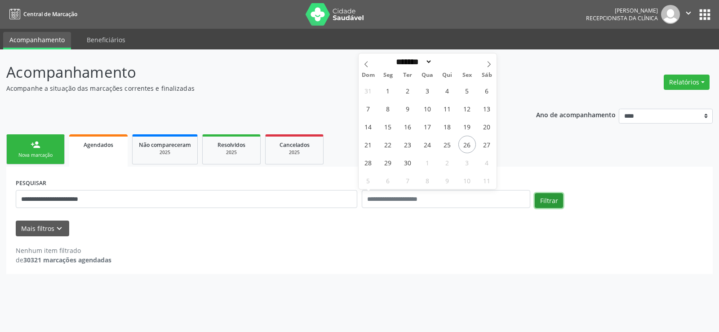
click at [555, 199] on button "Filtrar" at bounding box center [548, 200] width 28 height 15
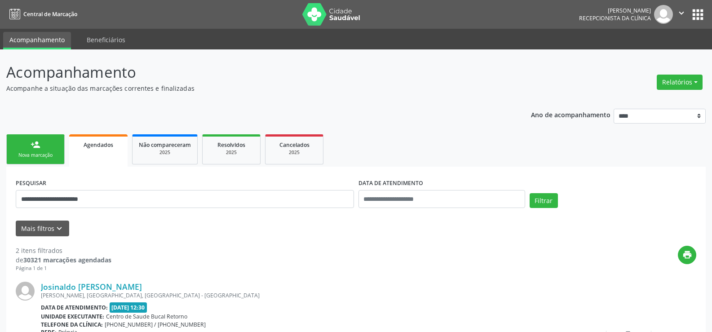
click at [51, 137] on link "person_add Nova marcação" at bounding box center [35, 149] width 58 height 30
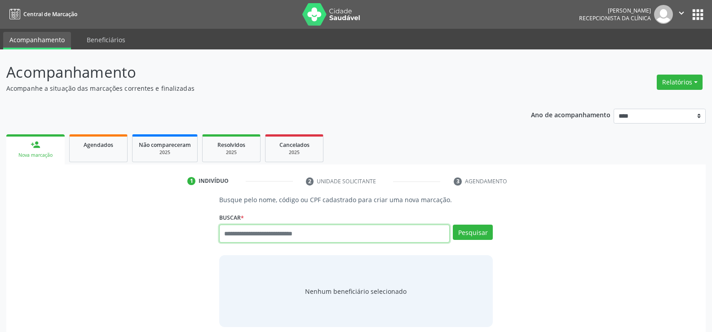
click at [302, 231] on input "text" at bounding box center [334, 234] width 230 height 18
paste input "**********"
type input "**********"
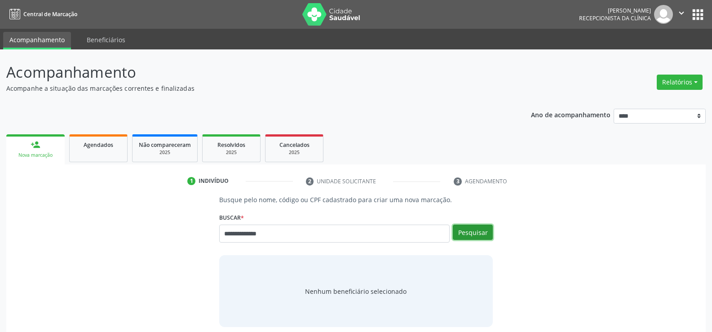
click at [477, 228] on button "Pesquisar" at bounding box center [473, 232] width 40 height 15
type input "**********"
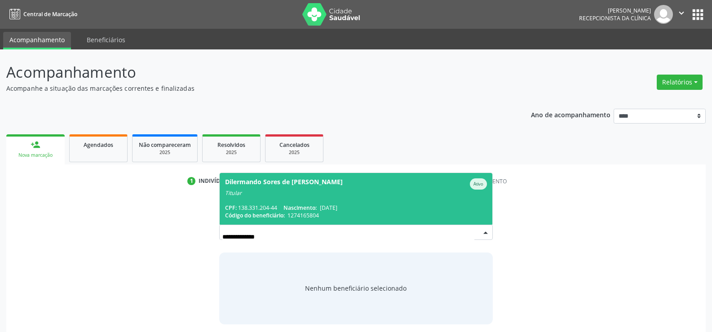
click at [288, 209] on span "Nascimento:" at bounding box center [299, 208] width 33 height 8
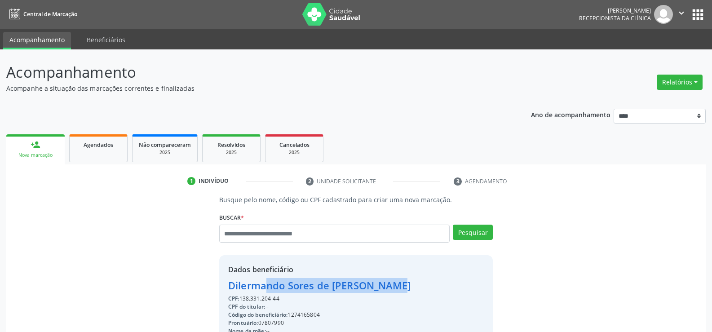
drag, startPoint x: 231, startPoint y: 283, endPoint x: 391, endPoint y: 284, distance: 159.9
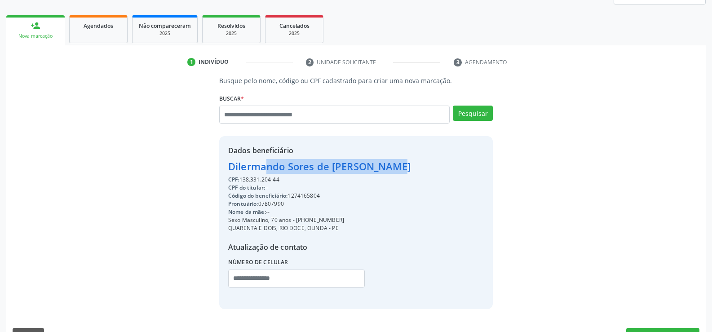
scroll to position [142, 0]
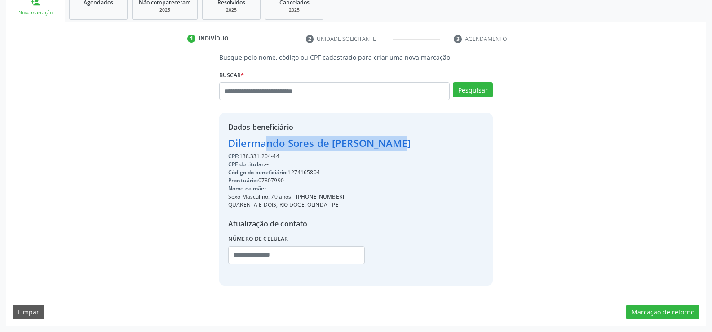
drag, startPoint x: 307, startPoint y: 197, endPoint x: 357, endPoint y: 196, distance: 49.4
click at [357, 196] on div "Sexo Masculino, 70 anos - (81) 97401-3466" at bounding box center [319, 197] width 182 height 8
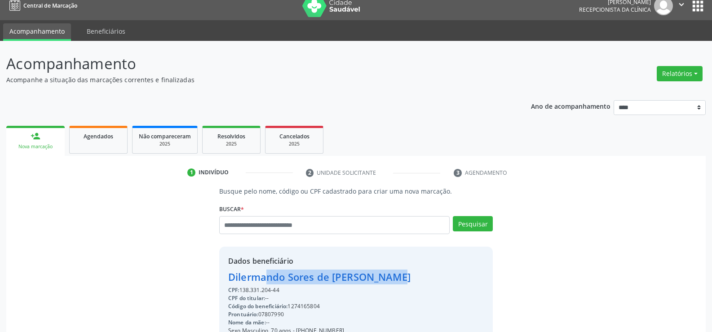
scroll to position [8, 0]
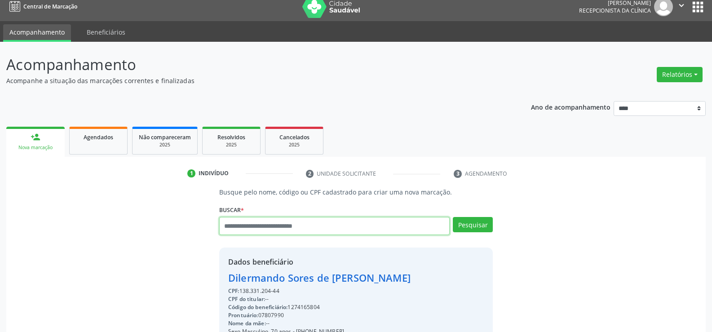
click at [263, 230] on input "text" at bounding box center [334, 226] width 230 height 18
type input "**********"
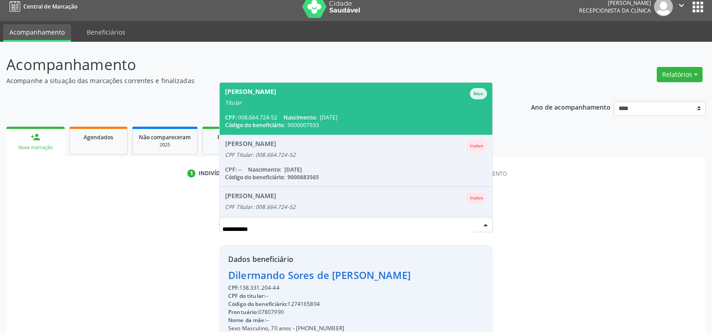
click at [322, 108] on span "Eliciane Rodrigues da Silva Ativo Titular CPF: 008.664.724-52 Nascimento: 19/10…" at bounding box center [356, 109] width 273 height 52
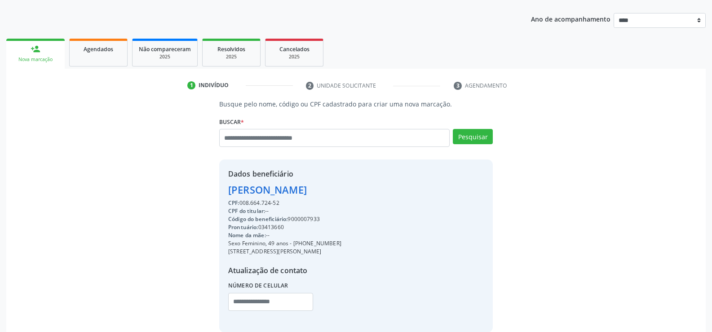
scroll to position [97, 0]
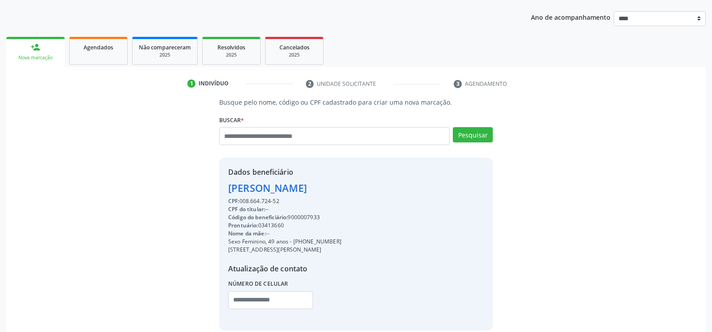
drag, startPoint x: 228, startPoint y: 184, endPoint x: 327, endPoint y: 201, distance: 99.8
click at [327, 201] on div "Dados beneficiário Eliciane Rodrigues da Silva CPF: 008.664.724-52 CPF do titul…" at bounding box center [284, 244] width 113 height 155
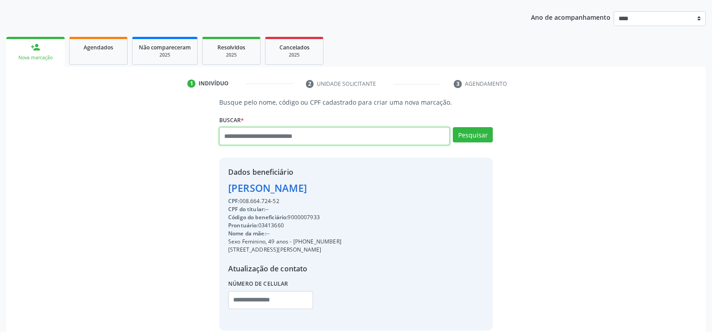
click at [310, 133] on input "text" at bounding box center [334, 136] width 230 height 18
click at [309, 134] on input "text" at bounding box center [334, 136] width 230 height 18
paste input "**********"
type input "**********"
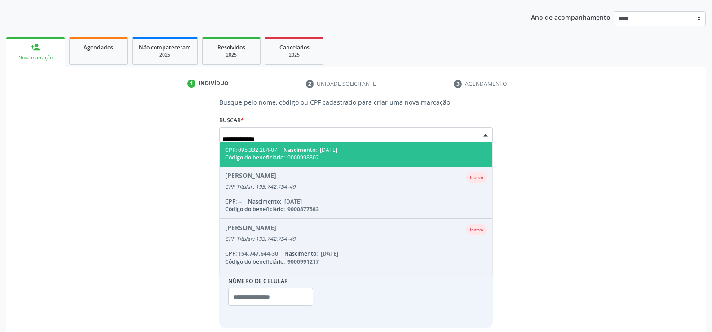
scroll to position [126, 0]
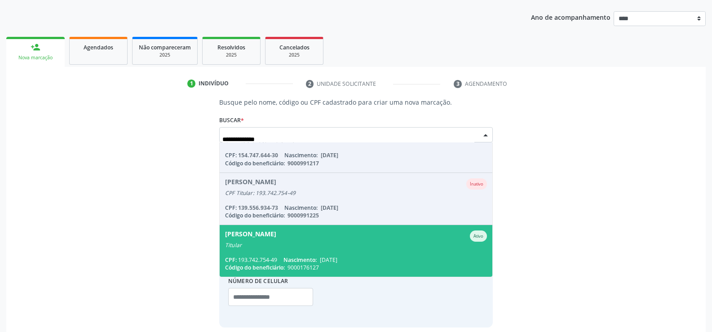
click at [313, 243] on div "Titular" at bounding box center [356, 245] width 262 height 7
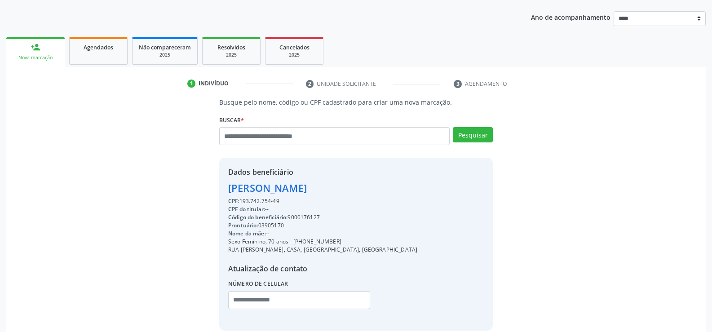
drag, startPoint x: 230, startPoint y: 189, endPoint x: 391, endPoint y: 193, distance: 160.4
click at [391, 193] on div "Dados beneficiário Vanete Ventura Oliveira CPF: 193.742.754-49 CPF do titular: …" at bounding box center [356, 244] width 274 height 172
drag, startPoint x: 306, startPoint y: 242, endPoint x: 383, endPoint y: 245, distance: 77.3
click at [383, 245] on div "Dados beneficiário Vanete Ventura Oliveira CPF: 193.742.754-49 CPF do titular: …" at bounding box center [356, 244] width 274 height 172
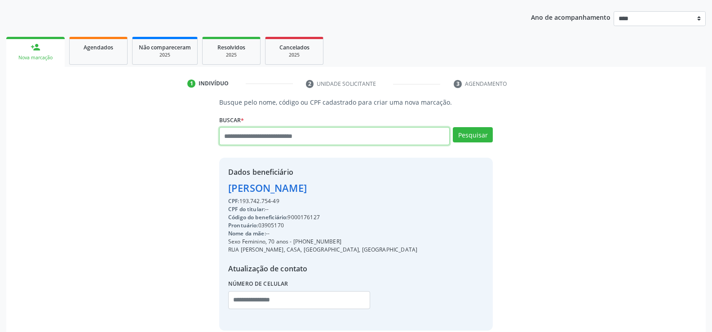
click at [290, 133] on input "text" at bounding box center [334, 136] width 230 height 18
paste input "**********"
type input "**********"
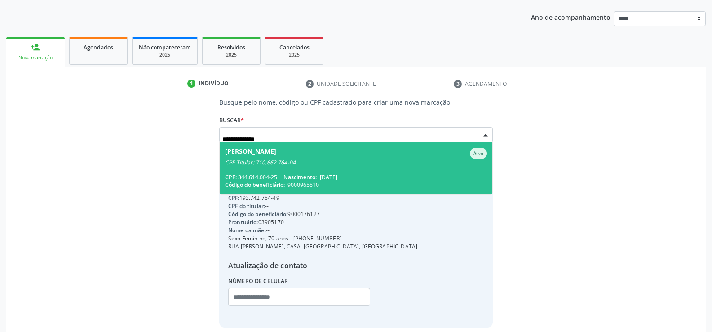
scroll to position [0, 0]
click at [285, 168] on span "Osias Gomes de Mendonca Junior Ativo CPF Titular: 710.662.764-04 CPF: 344.614.0…" at bounding box center [356, 168] width 273 height 52
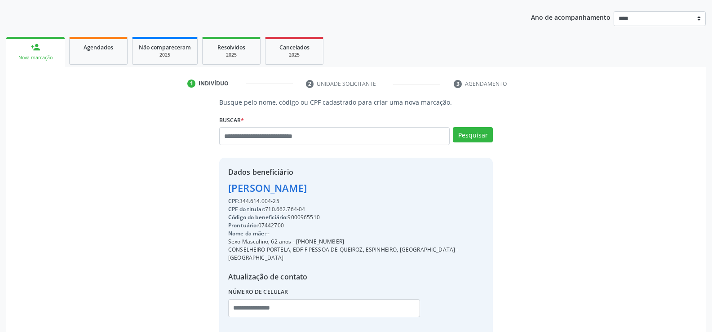
drag, startPoint x: 229, startPoint y: 189, endPoint x: 422, endPoint y: 192, distance: 193.6
click at [422, 192] on div "Osias Gomes de Mendonca Junior" at bounding box center [356, 188] width 256 height 15
drag, startPoint x: 306, startPoint y: 242, endPoint x: 372, endPoint y: 243, distance: 66.0
click at [372, 243] on div "Sexo Masculino, 62 anos - (81) 98832-5598" at bounding box center [356, 242] width 256 height 8
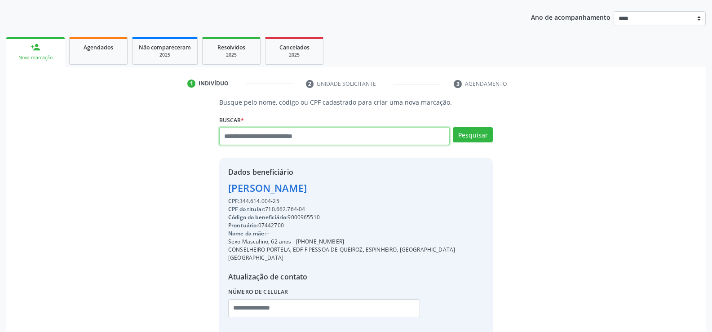
click at [287, 139] on input "text" at bounding box center [334, 136] width 230 height 18
paste input "**********"
type input "**********"
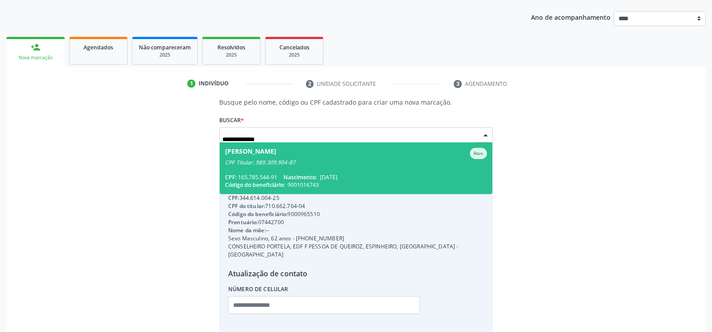
click at [286, 168] on span "Jose de Lima Ramos Ativo CPF Titular: 989.309.904-87 CPF: 165.785.544-91 Nascim…" at bounding box center [356, 168] width 273 height 52
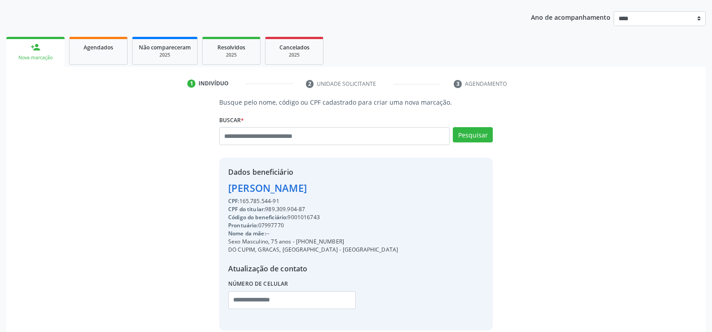
drag, startPoint x: 229, startPoint y: 188, endPoint x: 361, endPoint y: 192, distance: 132.1
click at [361, 192] on div "Dados beneficiário Jose de Lima Ramos CPF: 165.785.544-91 CPF do titular: 989.3…" at bounding box center [356, 244] width 274 height 172
drag, startPoint x: 306, startPoint y: 245, endPoint x: 373, endPoint y: 241, distance: 66.6
click at [373, 241] on div "Dados beneficiário Jose de Lima Ramos CPF: 165.785.544-91 CPF do titular: 989.3…" at bounding box center [356, 244] width 274 height 172
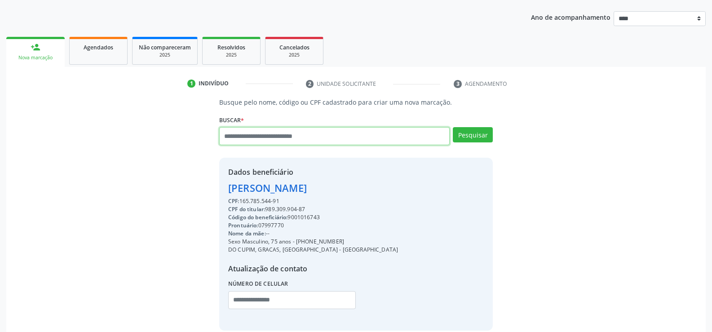
click at [285, 134] on input "text" at bounding box center [334, 136] width 230 height 18
paste input "**********"
type input "**********"
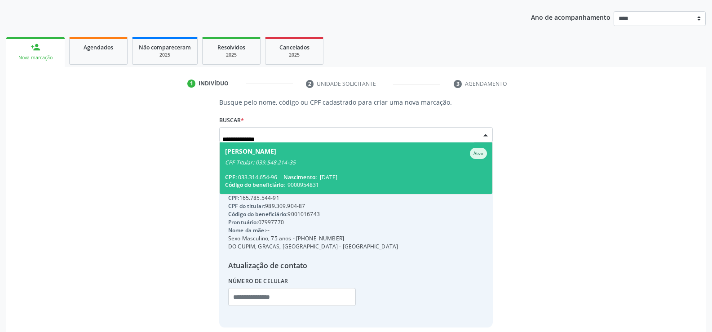
click at [283, 163] on div "CPF Titular: 039.548.214-35" at bounding box center [356, 162] width 262 height 7
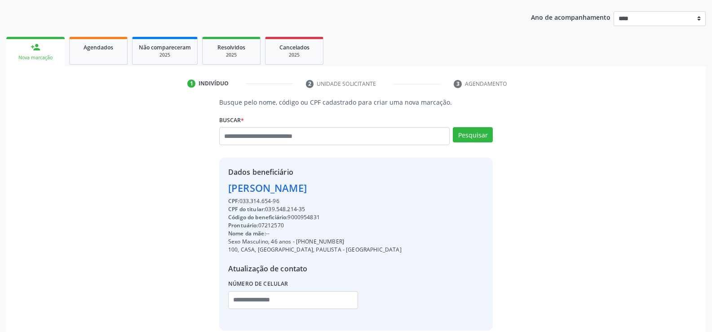
drag, startPoint x: 245, startPoint y: 187, endPoint x: 418, endPoint y: 185, distance: 173.4
click at [418, 185] on div "Dados beneficiário Claudeilson Cesar da Silva CPF: 033.314.654-96 CPF do titula…" at bounding box center [356, 244] width 274 height 172
drag, startPoint x: 309, startPoint y: 241, endPoint x: 363, endPoint y: 241, distance: 53.9
click at [363, 241] on div "Dados beneficiário Claudeilson Cesar da Silva CPF: 033.314.654-96 CPF do titula…" at bounding box center [356, 244] width 274 height 172
click at [308, 241] on div "Sexo Masculino, 46 anos - (81) 98788-5857" at bounding box center [314, 242] width 173 height 8
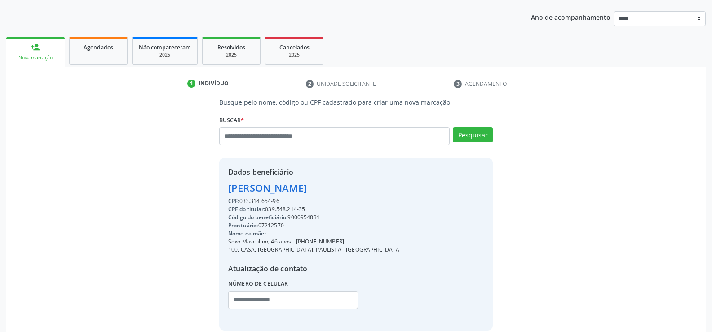
drag, startPoint x: 308, startPoint y: 241, endPoint x: 356, endPoint y: 241, distance: 48.5
click at [356, 241] on div "Sexo Masculino, 46 anos - (81) 98788-5857" at bounding box center [314, 242] width 173 height 8
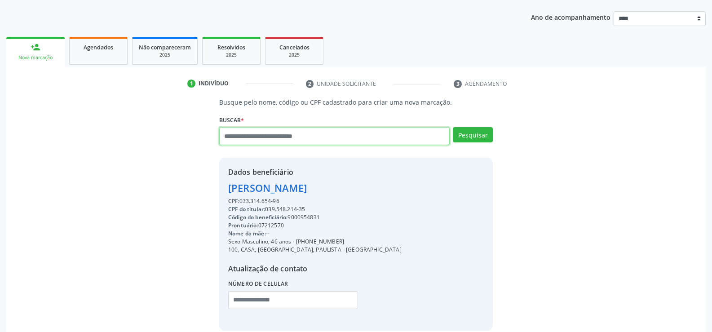
click at [293, 135] on input "text" at bounding box center [334, 136] width 230 height 18
paste input "**********"
type input "**********"
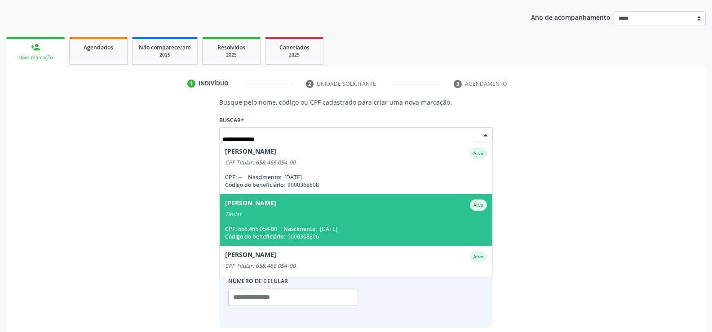
click at [294, 220] on span "Mariza Lopes de Melo Albuquerque Ativo Titular CPF: 658.466.054-00 Nascimento: …" at bounding box center [356, 220] width 273 height 52
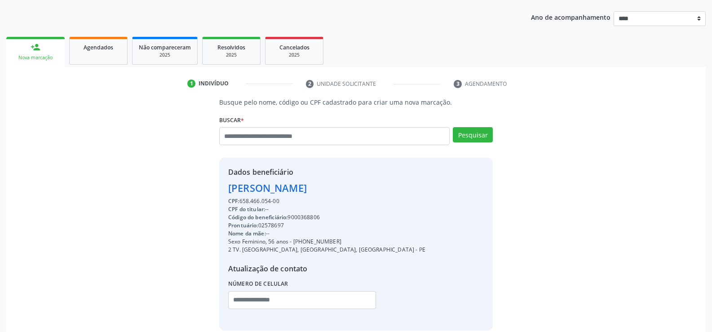
drag, startPoint x: 231, startPoint y: 185, endPoint x: 416, endPoint y: 190, distance: 185.1
click at [416, 190] on div "Mariza Lopes de Melo Albuquerque" at bounding box center [326, 188] width 197 height 15
drag, startPoint x: 305, startPoint y: 240, endPoint x: 358, endPoint y: 238, distance: 53.5
click at [358, 238] on div "Sexo Feminino, 56 anos - (81) 99113-4035" at bounding box center [326, 242] width 197 height 8
